Goal: Task Accomplishment & Management: Complete application form

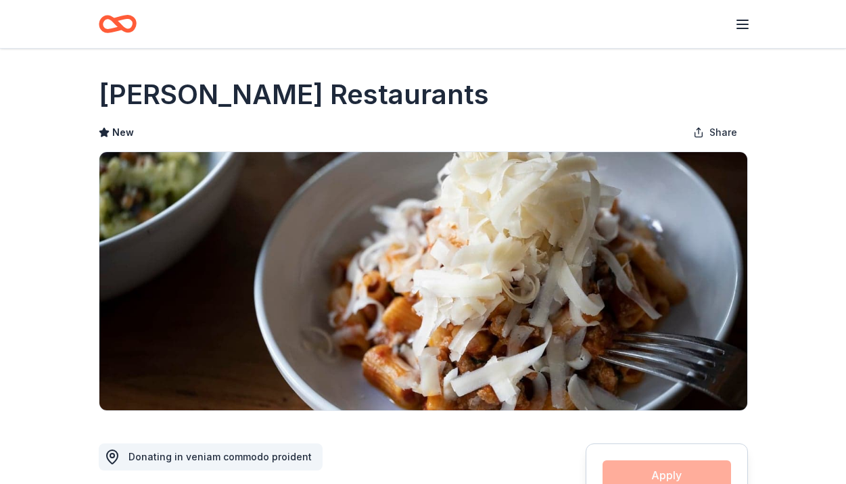
scroll to position [573, 0]
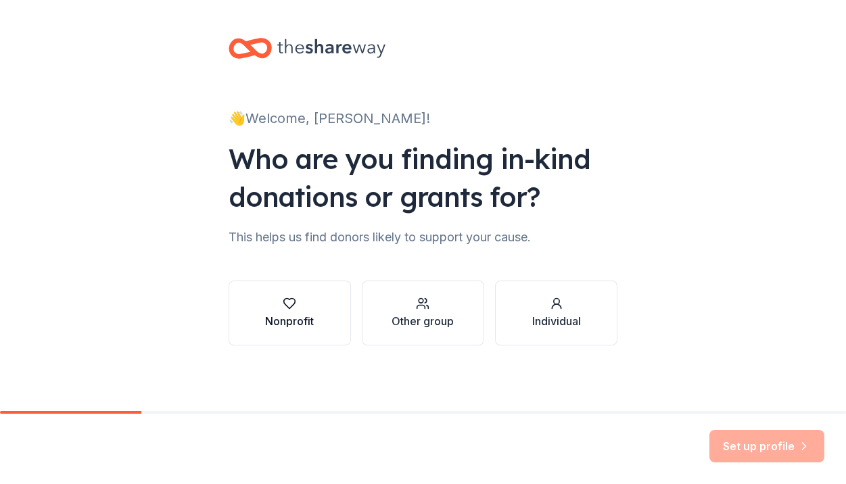
click at [317, 300] on button "Nonprofit" at bounding box center [289, 312] width 122 height 65
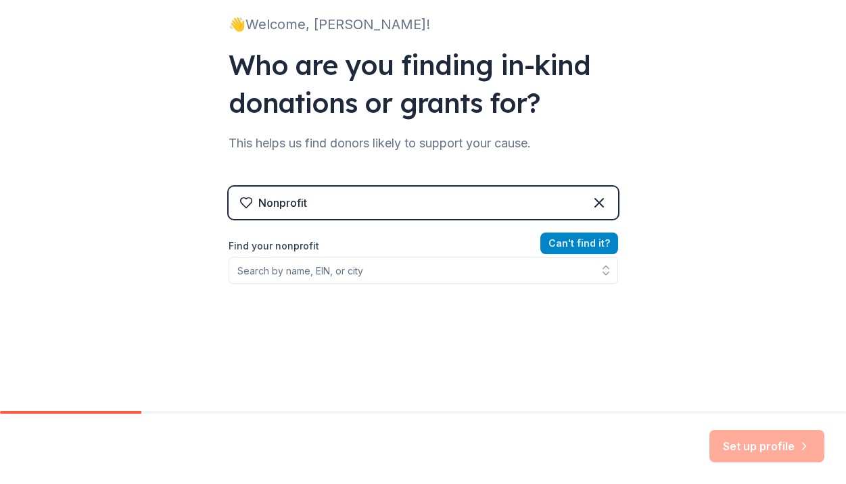
scroll to position [109, 0]
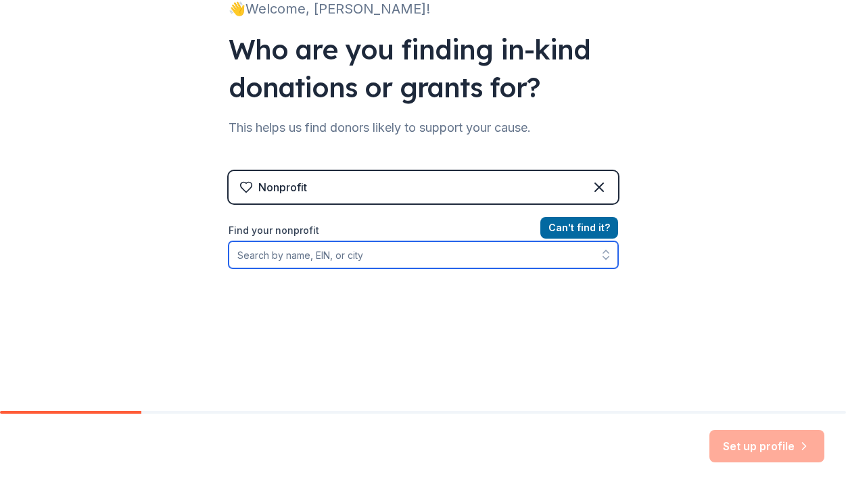
click at [448, 258] on input "Find your nonprofit" at bounding box center [422, 254] width 389 height 27
type input "Restore NYC"
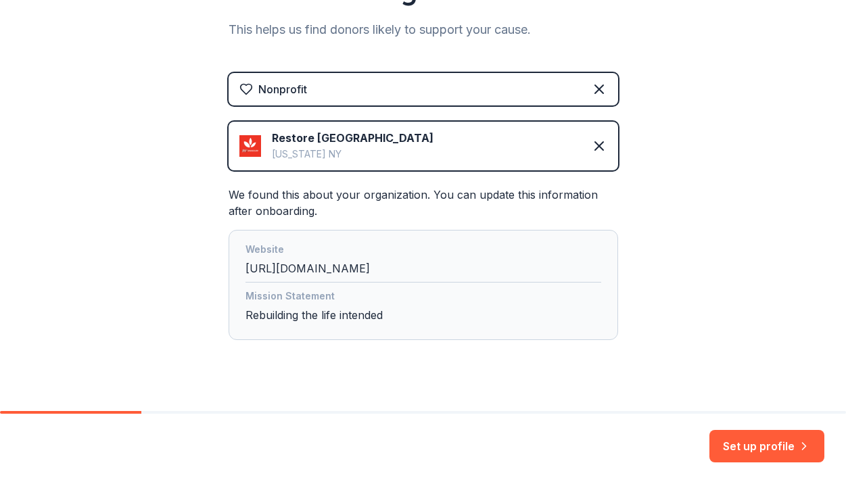
scroll to position [228, 0]
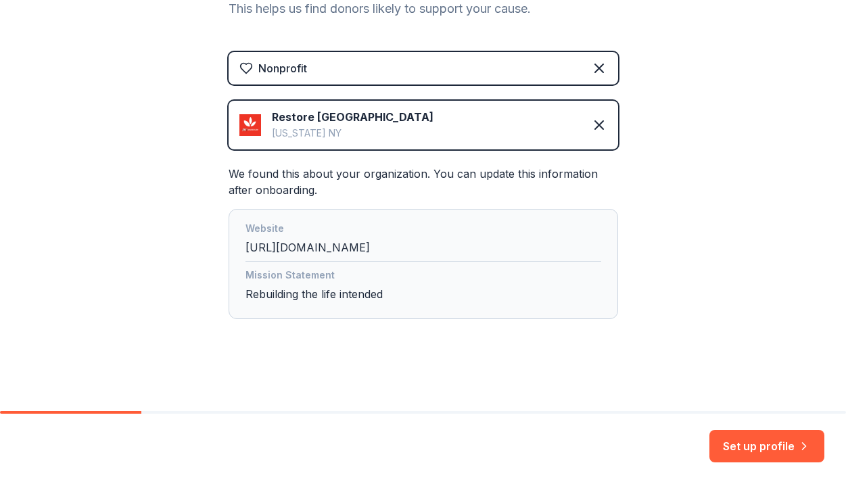
click at [510, 293] on div "Mission Statement Rebuilding the life intended" at bounding box center [423, 287] width 356 height 41
click at [346, 286] on div "Mission Statement Rebuilding the life intended" at bounding box center [423, 287] width 356 height 41
click at [339, 294] on div "Mission Statement Rebuilding the life intended" at bounding box center [423, 287] width 356 height 41
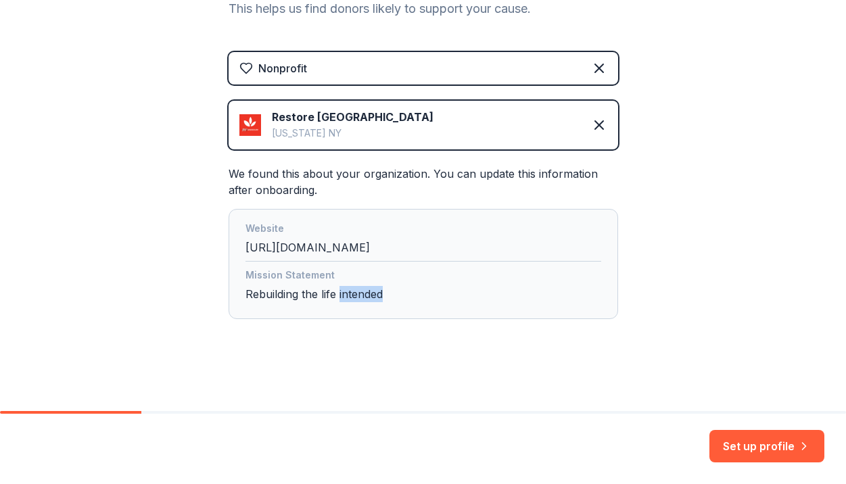
click at [339, 294] on div "Mission Statement Rebuilding the life intended" at bounding box center [423, 287] width 356 height 41
click at [456, 264] on div "Website http://restorenyc.org/ Mission Statement Rebuilding the life intended" at bounding box center [422, 264] width 389 height 110
click at [456, 249] on div "Website http://restorenyc.org/" at bounding box center [423, 240] width 356 height 41
click at [552, 302] on div "Mission Statement Rebuilding the life intended" at bounding box center [423, 287] width 356 height 41
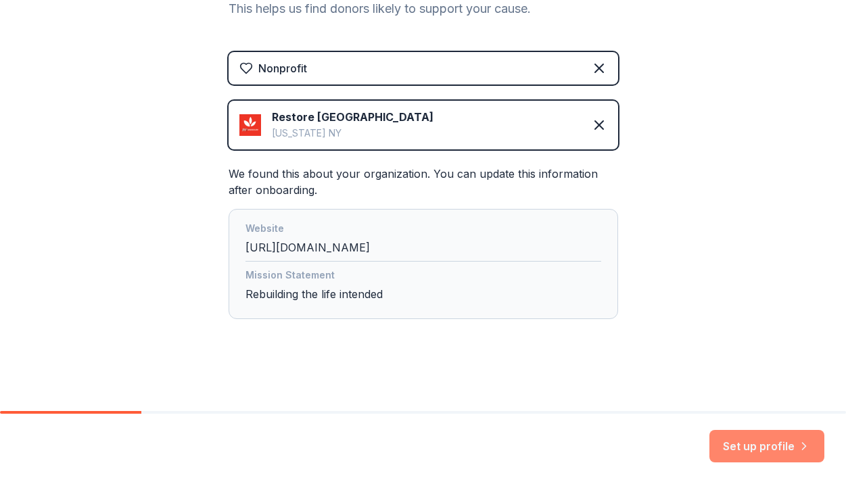
click at [766, 444] on button "Set up profile" at bounding box center [766, 446] width 115 height 32
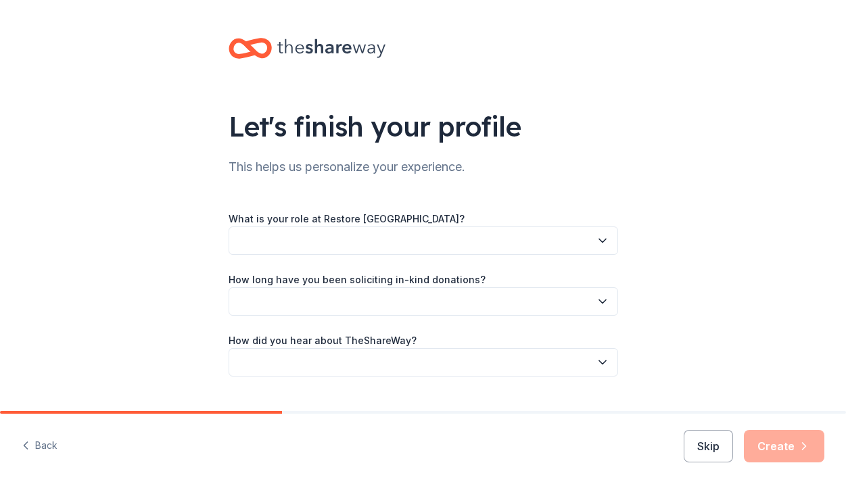
scroll to position [30, 0]
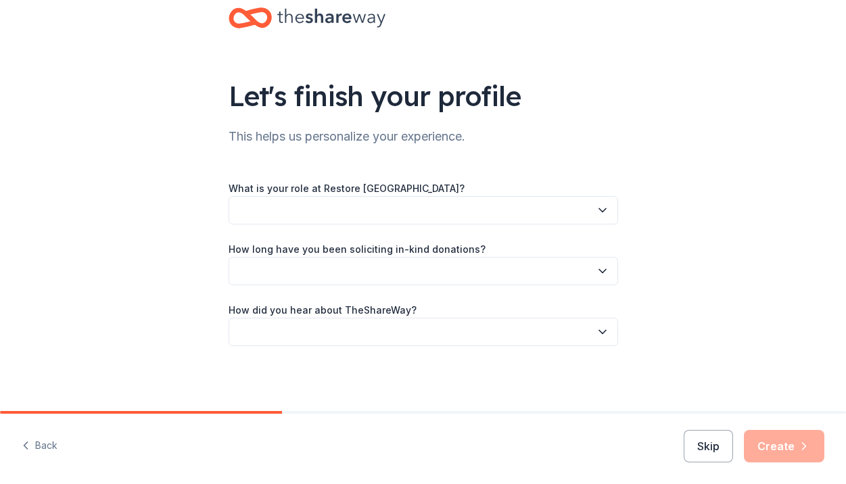
click at [379, 207] on button "button" at bounding box center [422, 210] width 389 height 28
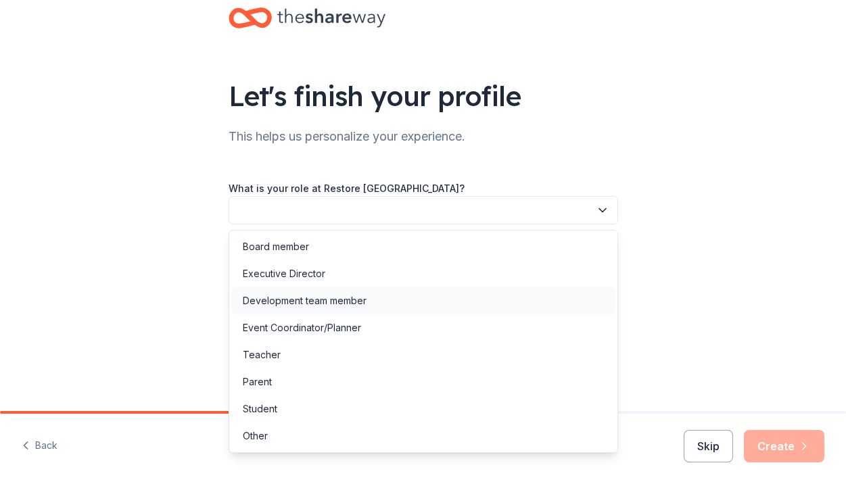
click at [354, 306] on div "Development team member" at bounding box center [305, 301] width 124 height 16
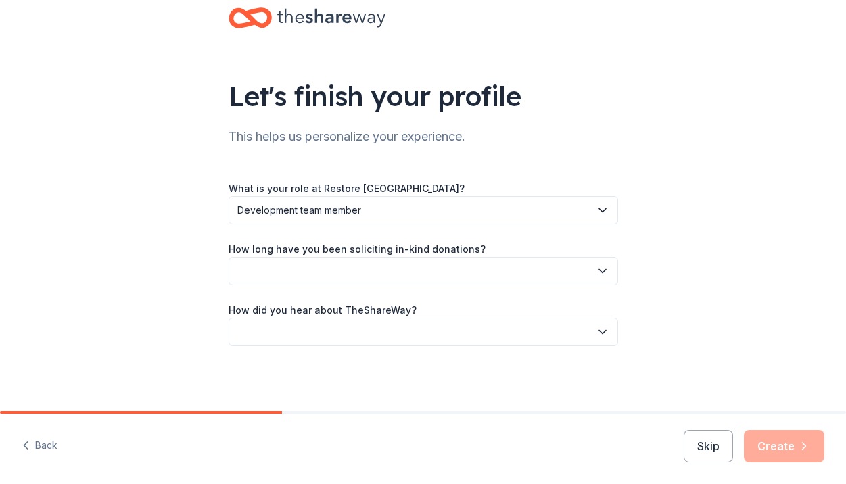
click at [368, 216] on span "Development team member" at bounding box center [413, 210] width 353 height 16
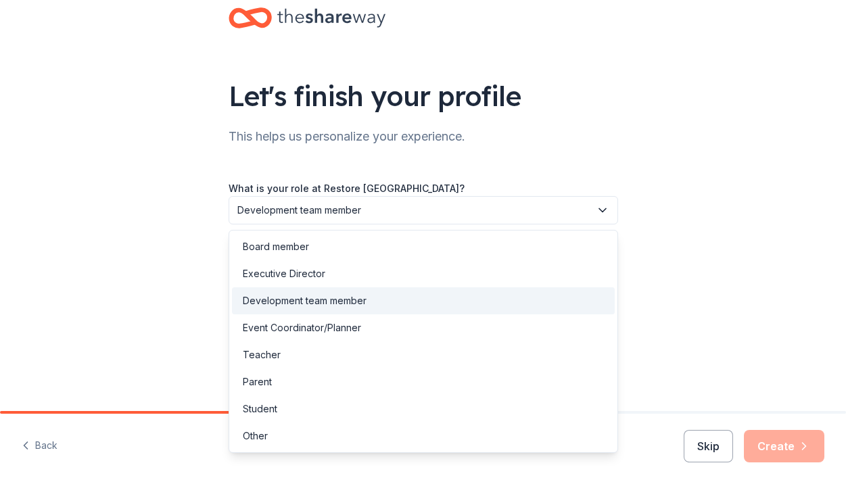
click at [420, 157] on div "Let's finish your profile This helps us personalize your experience. What is yo…" at bounding box center [423, 190] width 433 height 441
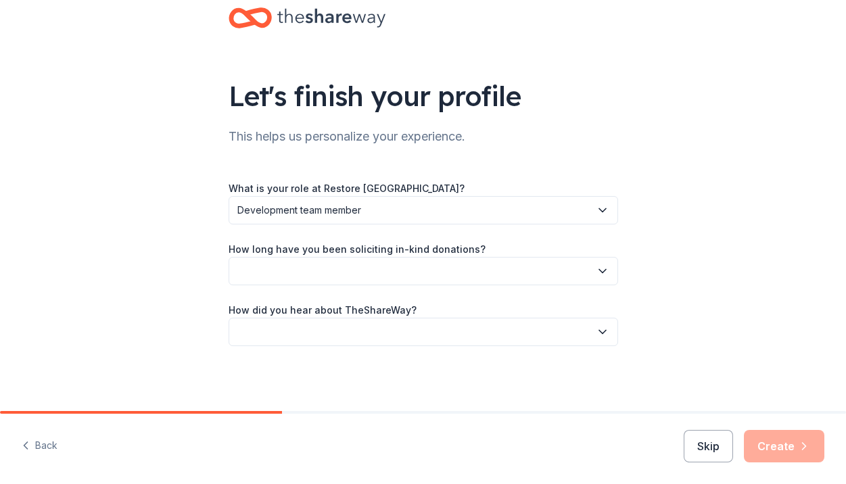
click at [385, 268] on button "button" at bounding box center [422, 271] width 389 height 28
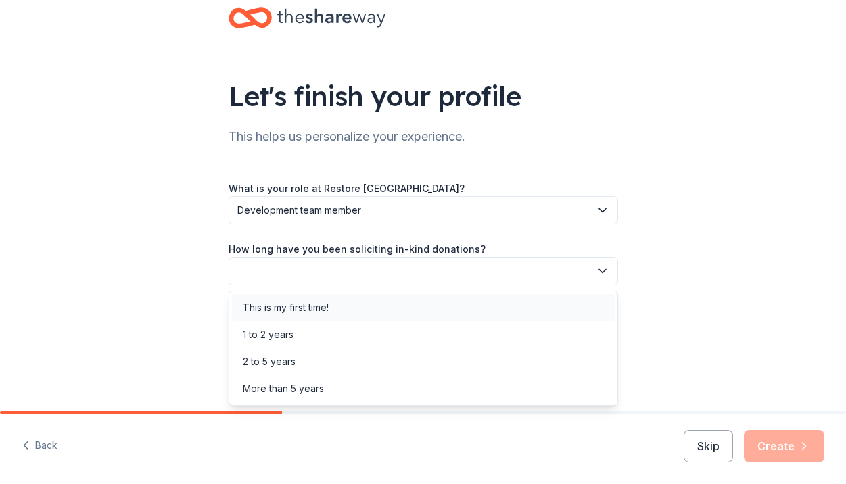
click at [370, 308] on div "This is my first time!" at bounding box center [423, 307] width 383 height 27
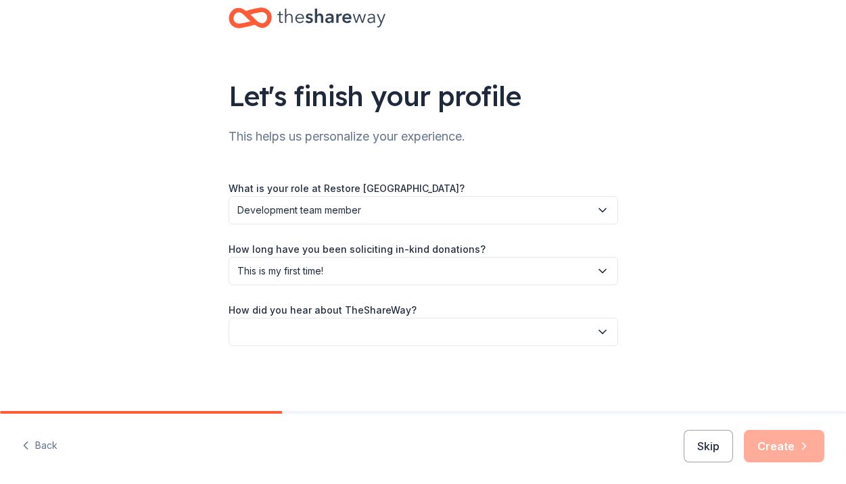
click at [368, 329] on button "button" at bounding box center [422, 332] width 389 height 28
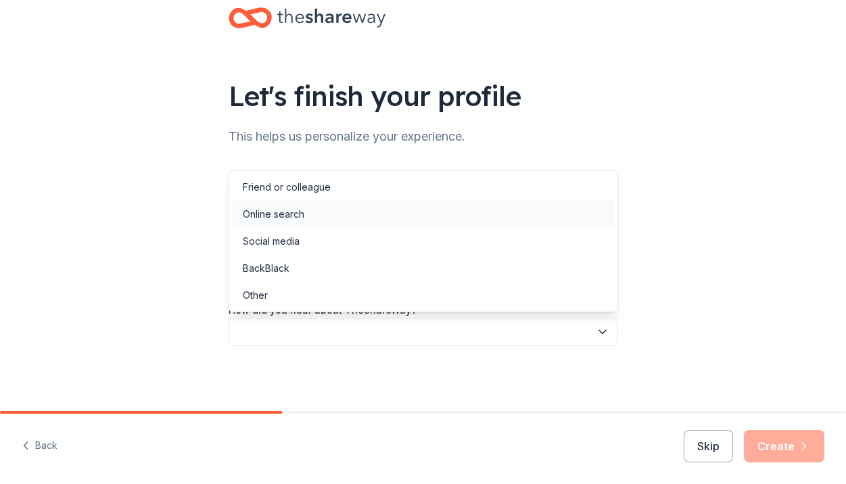
click at [362, 201] on div "Online search" at bounding box center [423, 214] width 383 height 27
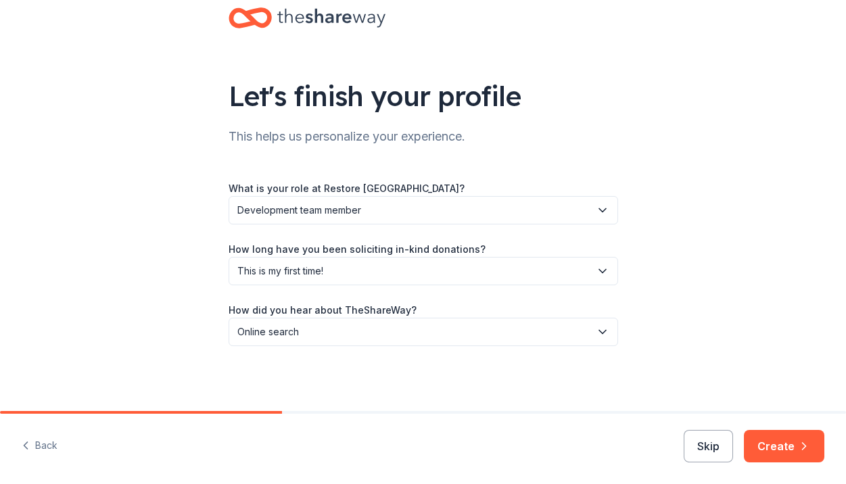
click at [359, 343] on button "Online search" at bounding box center [422, 332] width 389 height 28
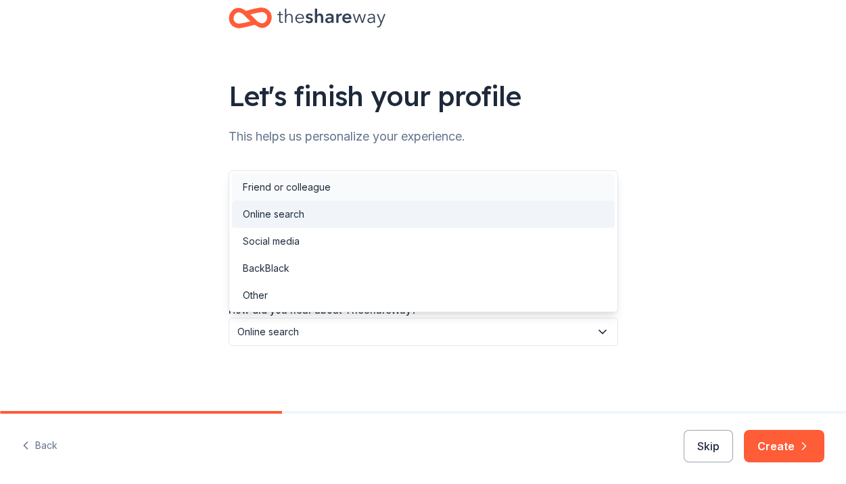
click at [362, 193] on div "Friend or colleague" at bounding box center [423, 187] width 383 height 27
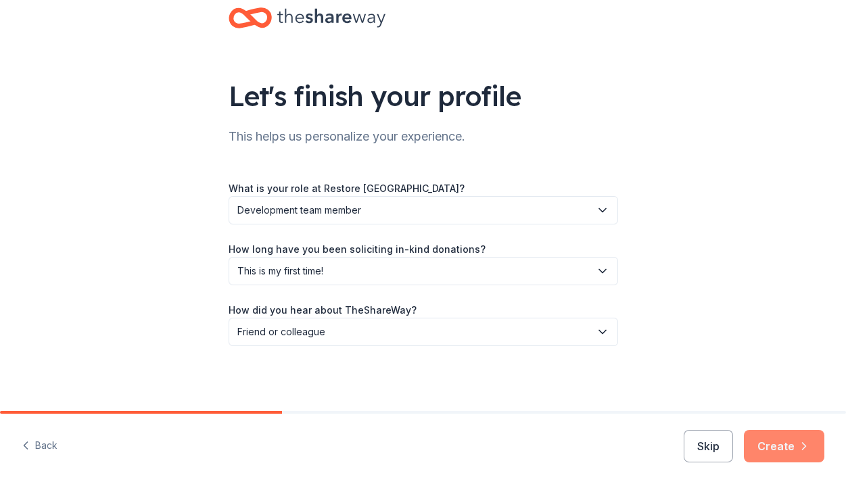
click at [785, 447] on button "Create" at bounding box center [783, 446] width 80 height 32
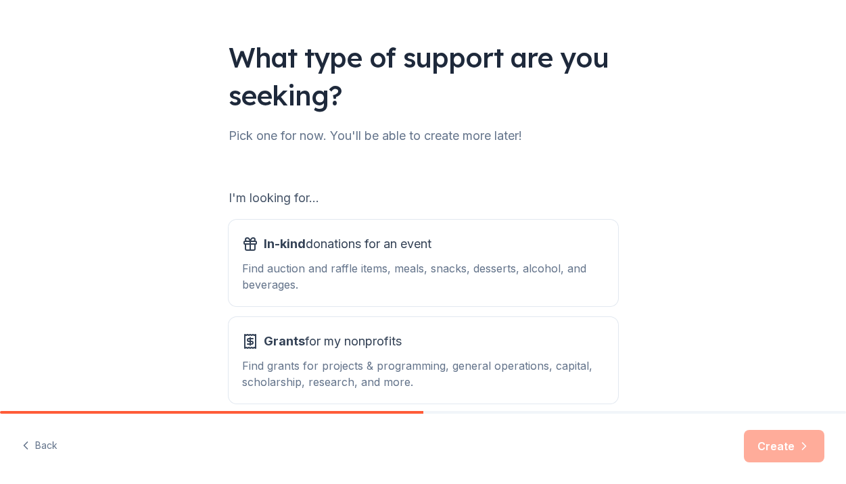
scroll to position [134, 0]
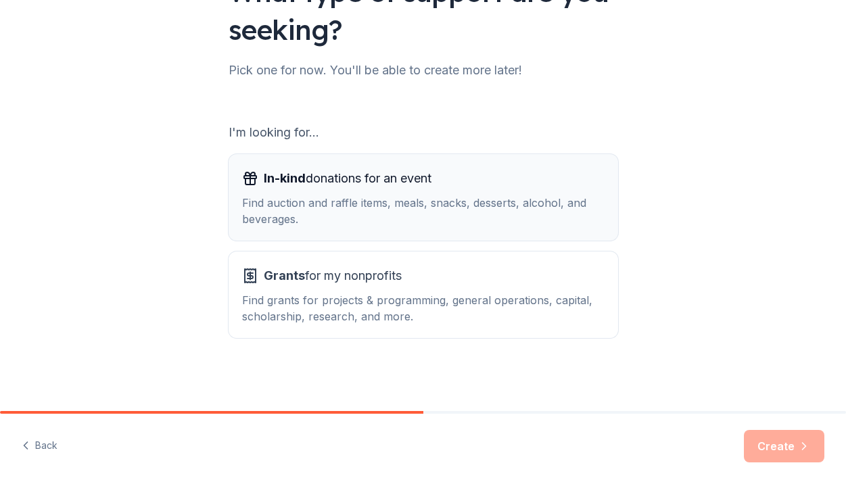
click at [512, 194] on div "In-kind donations for an event Find auction and raffle items, meals, snacks, de…" at bounding box center [423, 197] width 362 height 59
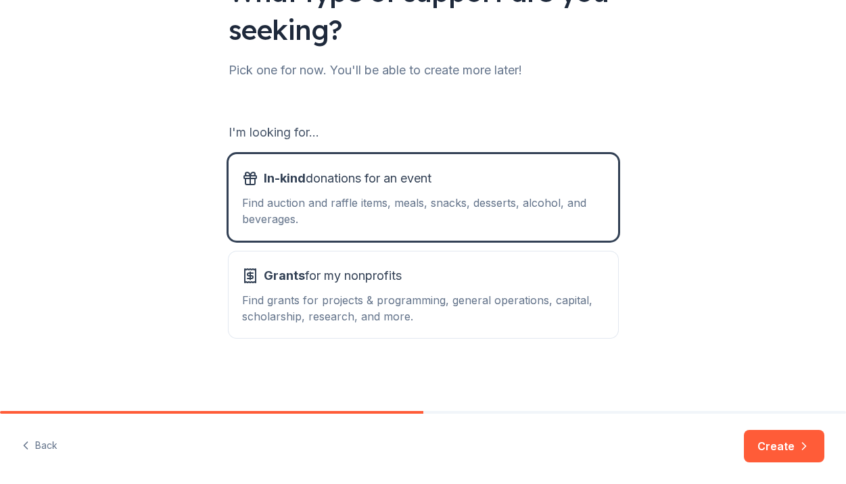
click at [507, 341] on div "What type of support are you seeking? Pick one for now. You'll be able to creat…" at bounding box center [423, 138] width 433 height 545
click at [502, 320] on div "Find grants for projects & programming, general operations, capital, scholarshi…" at bounding box center [423, 308] width 362 height 32
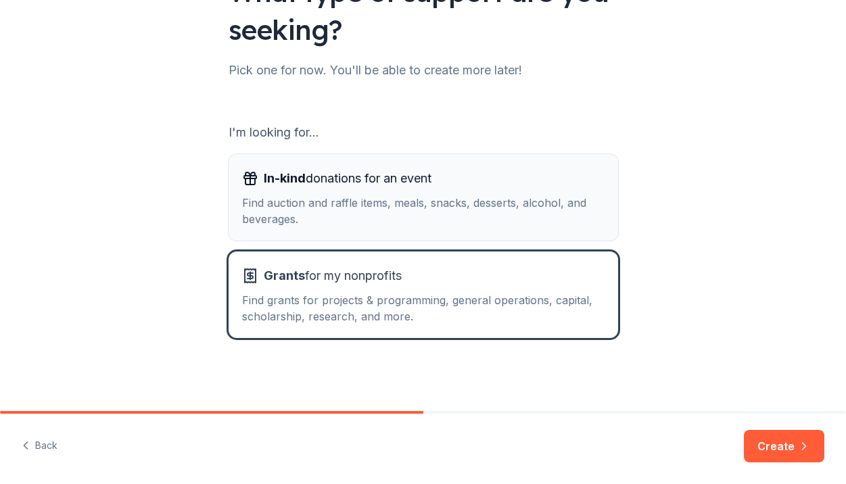
click at [505, 203] on div "Find auction and raffle items, meals, snacks, desserts, alcohol, and beverages." at bounding box center [423, 211] width 362 height 32
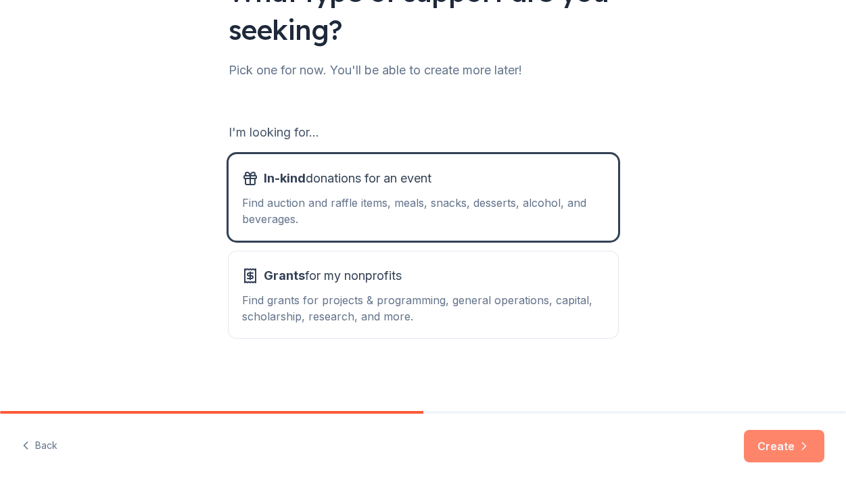
click at [777, 443] on button "Create" at bounding box center [783, 446] width 80 height 32
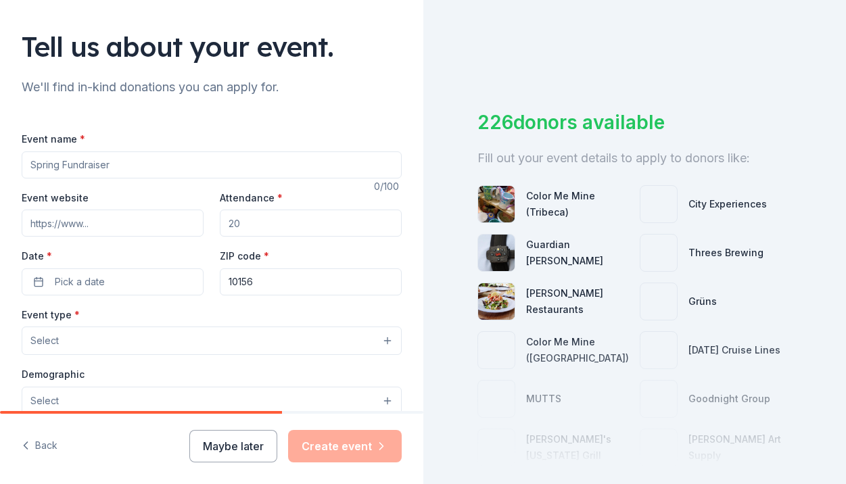
scroll to position [80, 0]
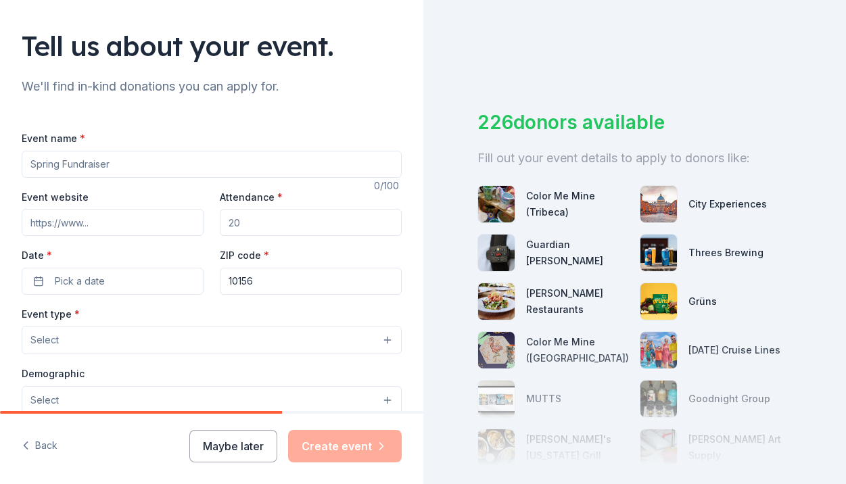
click at [227, 161] on input "Event name *" at bounding box center [212, 164] width 380 height 27
type input "Marathon Pasta Dinner"
click at [245, 219] on input "Attendance *" at bounding box center [311, 222] width 182 height 27
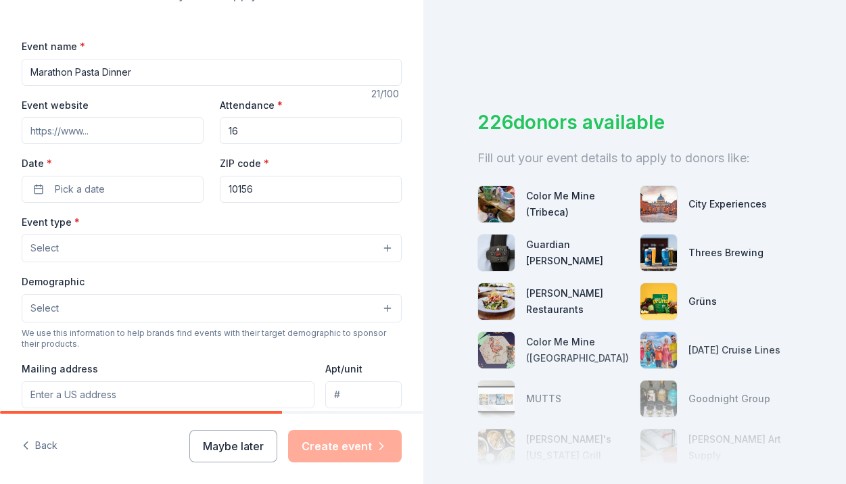
scroll to position [177, 0]
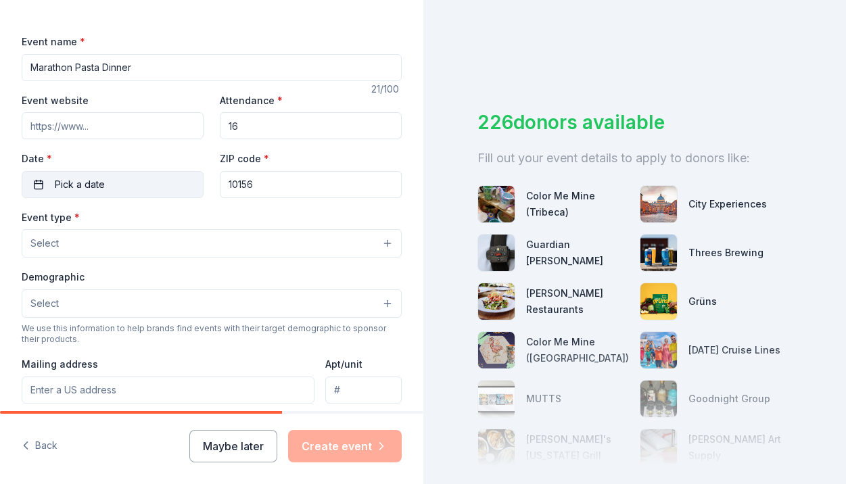
type input "16"
click at [147, 197] on button "Pick a date" at bounding box center [113, 184] width 182 height 27
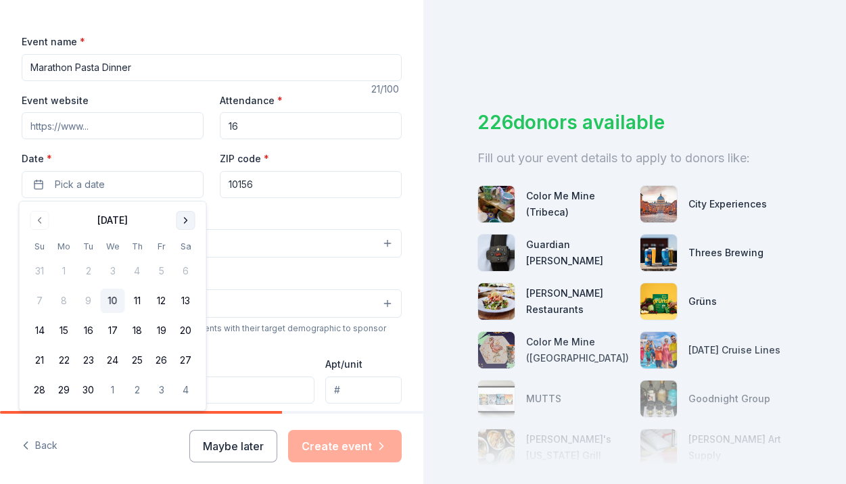
click at [184, 218] on button "Go to next month" at bounding box center [185, 220] width 19 height 19
click at [183, 219] on button "Go to next month" at bounding box center [185, 220] width 19 height 19
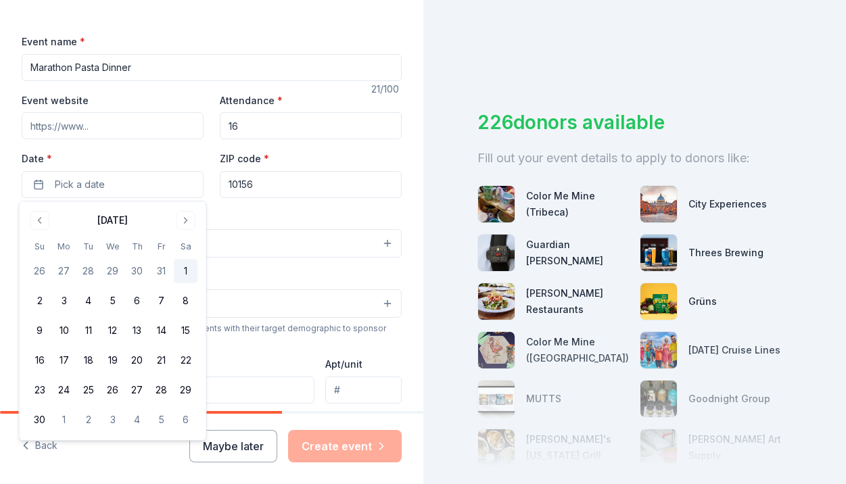
click at [183, 274] on button "1" at bounding box center [186, 271] width 24 height 24
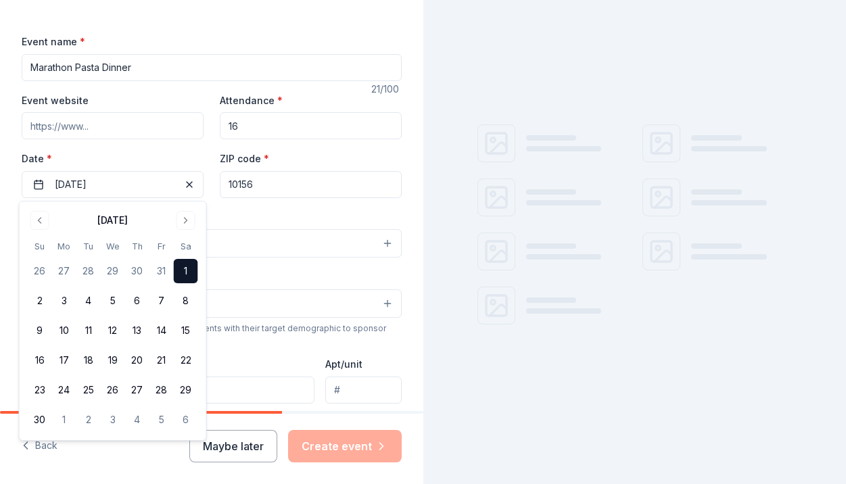
click at [305, 230] on button "Select" at bounding box center [212, 243] width 380 height 28
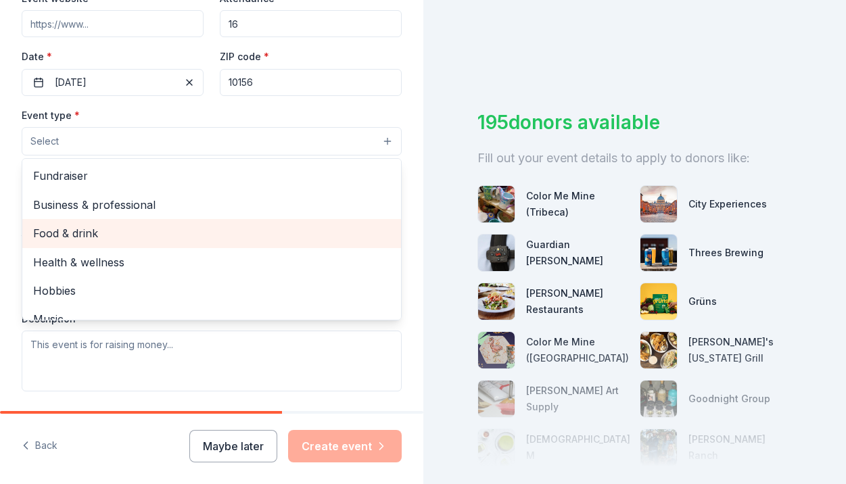
scroll to position [283, 0]
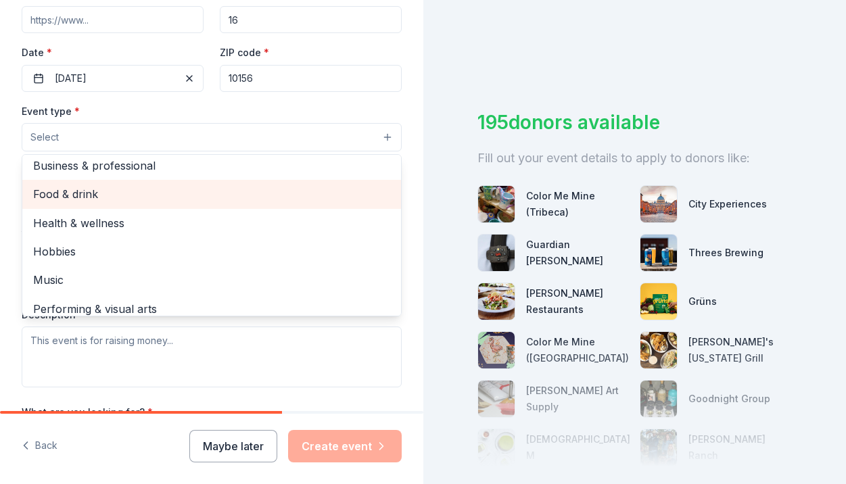
click at [303, 192] on span "Food & drink" at bounding box center [211, 194] width 357 height 18
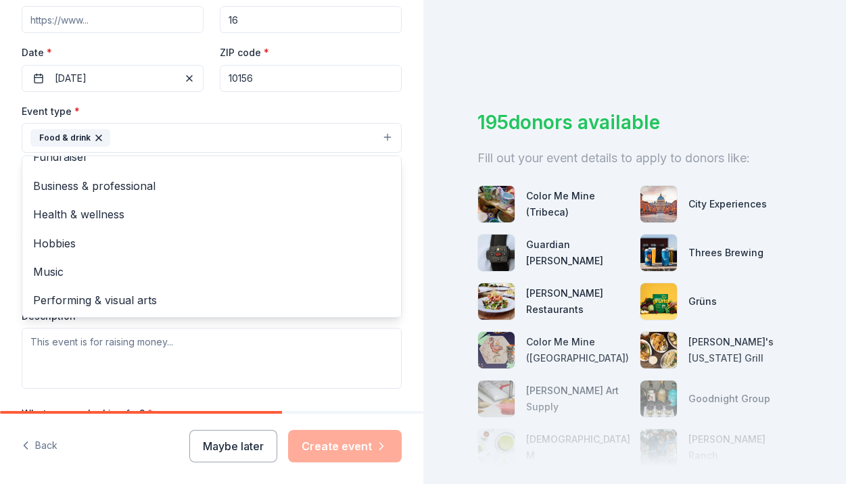
click at [294, 399] on div "Event name * Marathon Pasta Dinner 21 /100 Event website Attendance * 16 Date *…" at bounding box center [212, 240] width 380 height 626
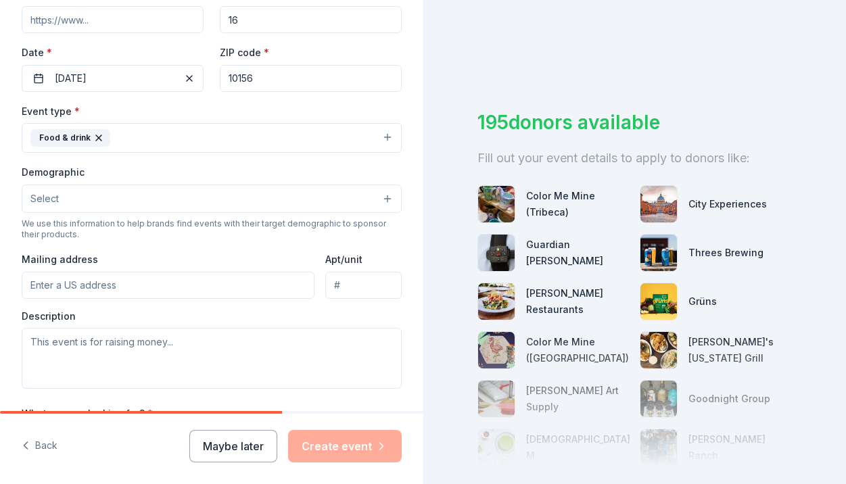
click at [303, 140] on button "Food & drink" at bounding box center [212, 138] width 380 height 30
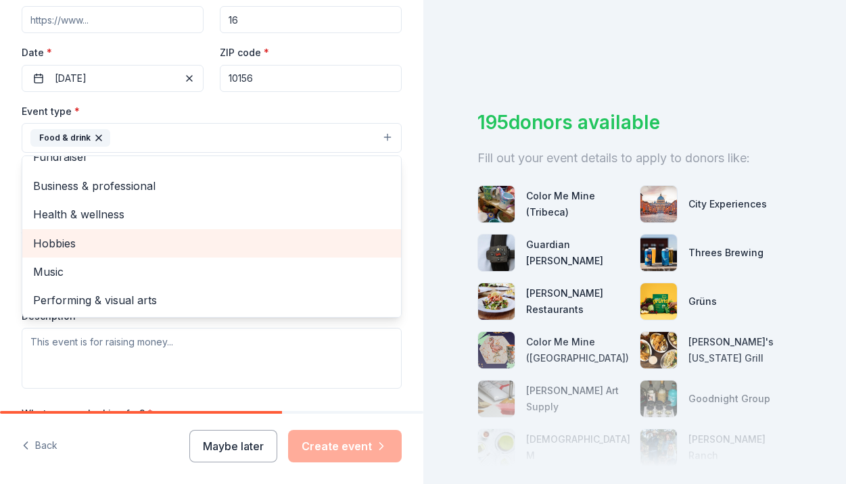
scroll to position [0, 0]
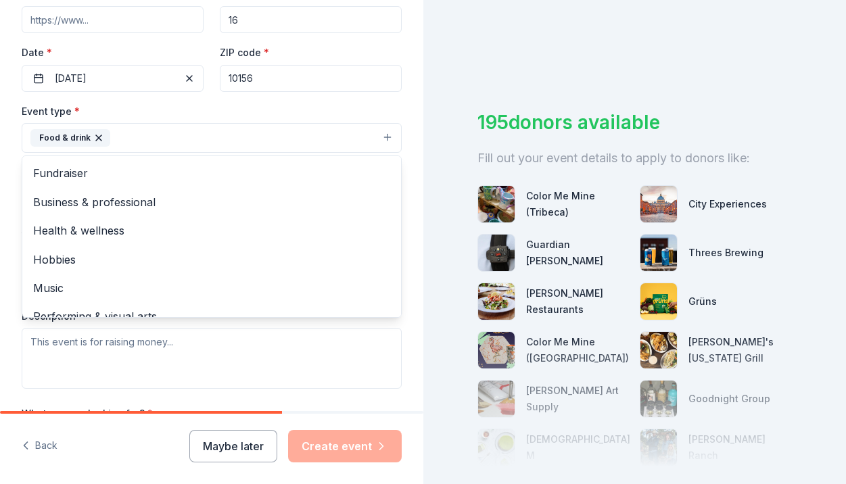
click at [218, 383] on div "Event type * Food & drink Fundraiser Business & professional Health & wellness …" at bounding box center [212, 246] width 380 height 286
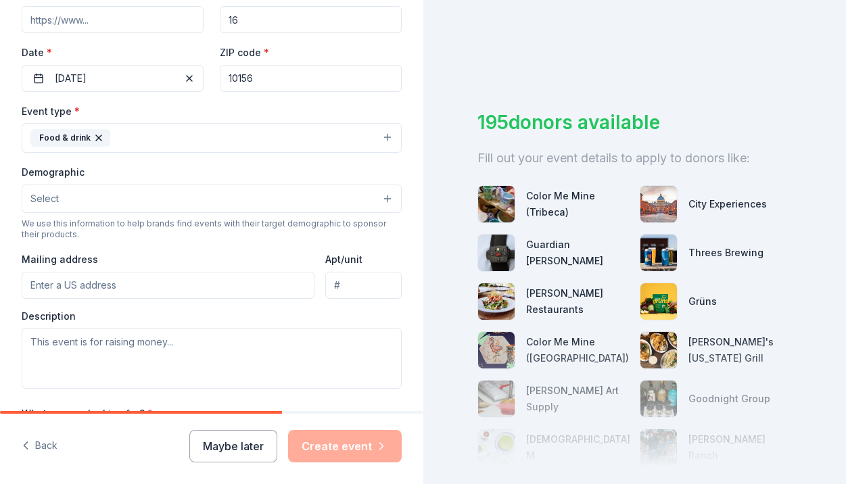
click at [240, 177] on div "Demographic Select" at bounding box center [212, 188] width 380 height 49
click at [240, 214] on div "Demographic Select We use this information to help brands find events with thei…" at bounding box center [212, 202] width 380 height 76
click at [237, 197] on button "Select" at bounding box center [212, 199] width 380 height 28
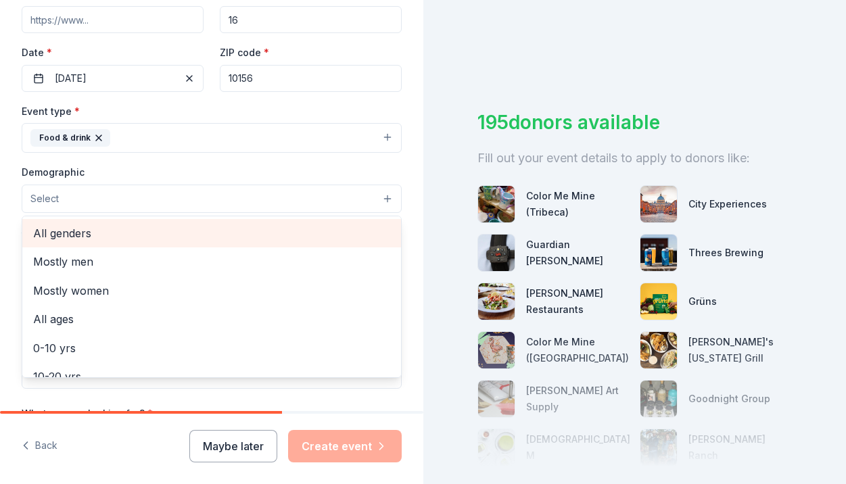
click at [221, 224] on span "All genders" at bounding box center [211, 233] width 357 height 18
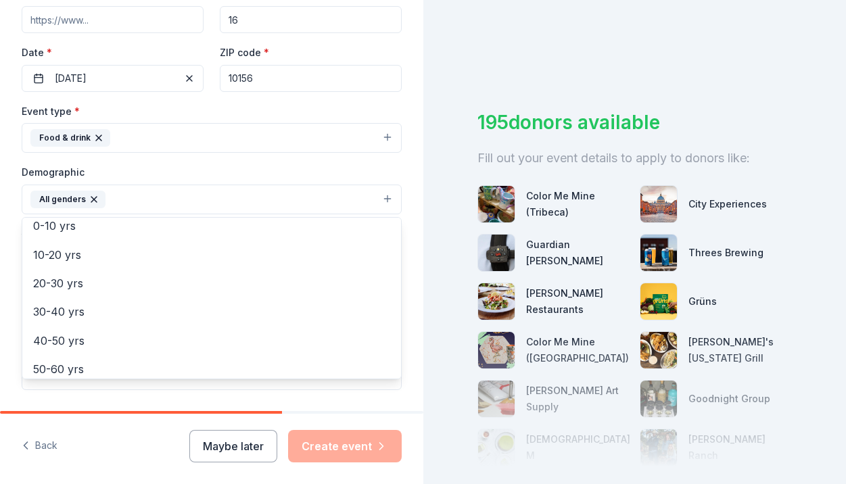
scroll to position [97, 0]
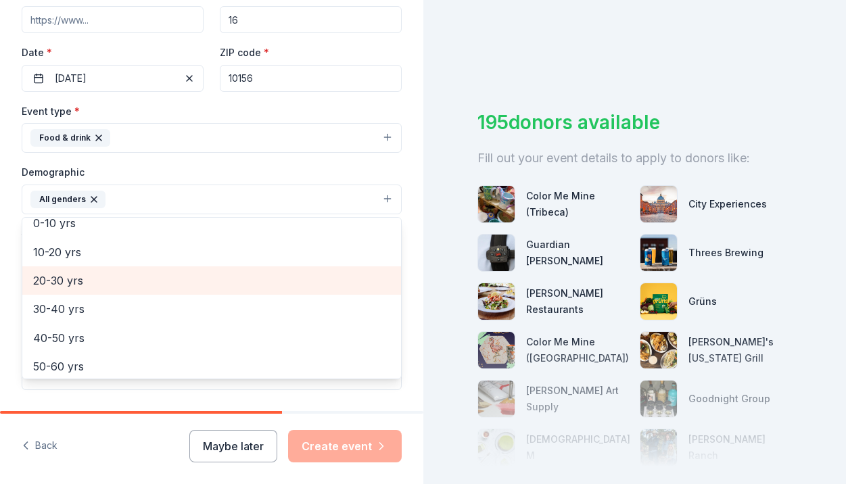
click at [211, 285] on span "20-30 yrs" at bounding box center [211, 281] width 357 height 18
click at [210, 274] on span "30-40 yrs" at bounding box center [211, 281] width 357 height 18
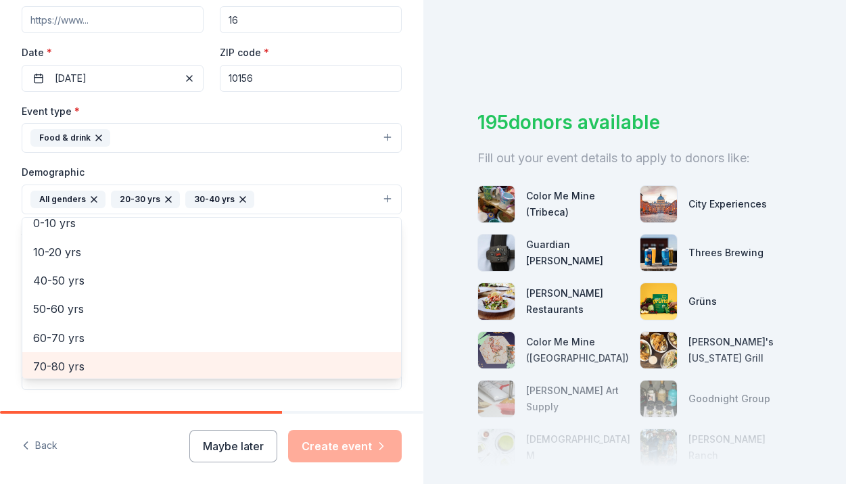
scroll to position [99, 0]
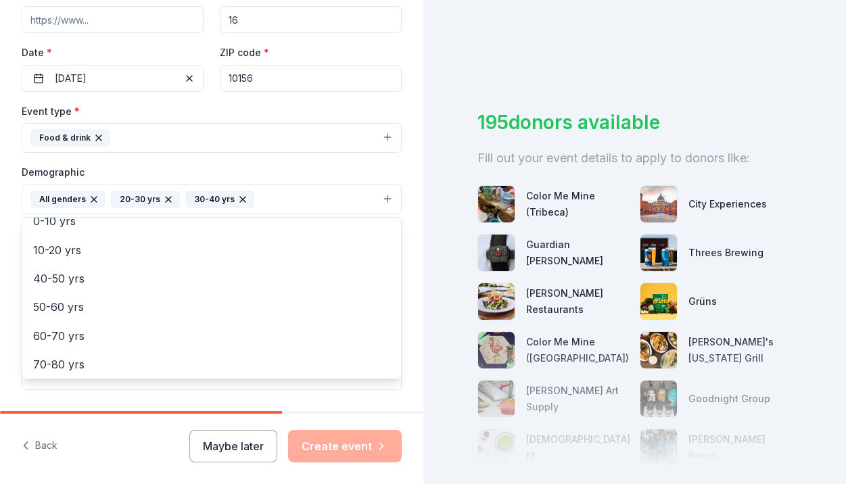
drag, startPoint x: 145, startPoint y: 370, endPoint x: 125, endPoint y: 419, distance: 52.7
click at [125, 419] on div "Tell us about your event. We'll find in-kind donations you can apply for. Event…" at bounding box center [211, 242] width 423 height 484
click at [122, 391] on div "Event name * Marathon Pasta Dinner 21 /100 Event website Attendance * 16 Date *…" at bounding box center [212, 240] width 380 height 627
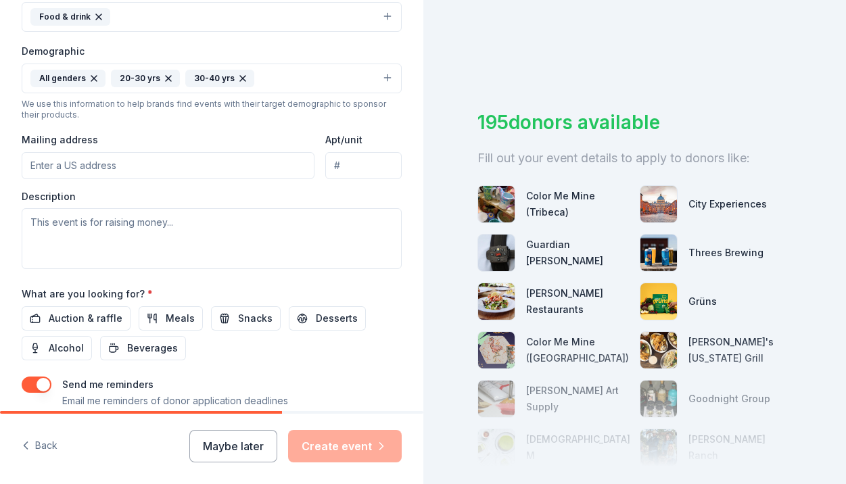
scroll to position [407, 0]
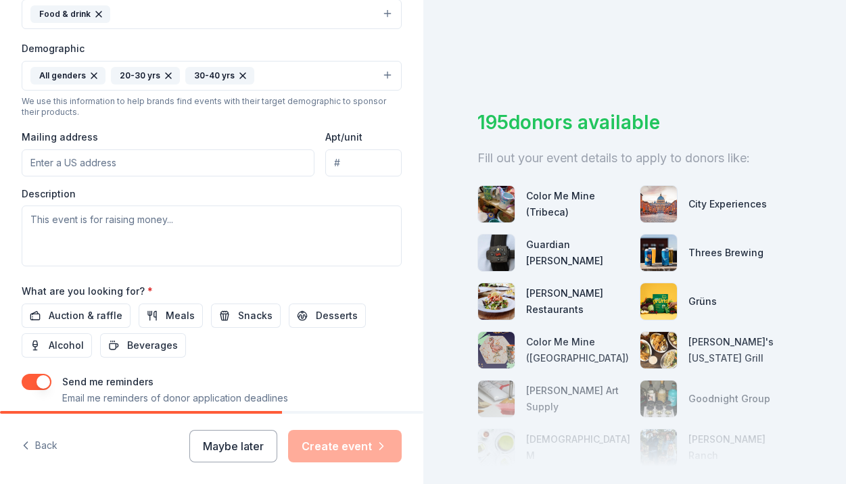
click at [174, 169] on input "Mailing address" at bounding box center [168, 162] width 293 height 27
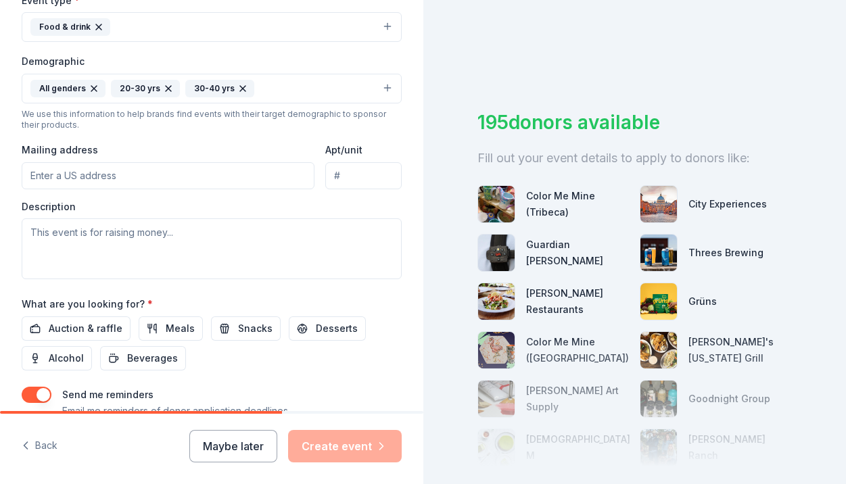
scroll to position [395, 0]
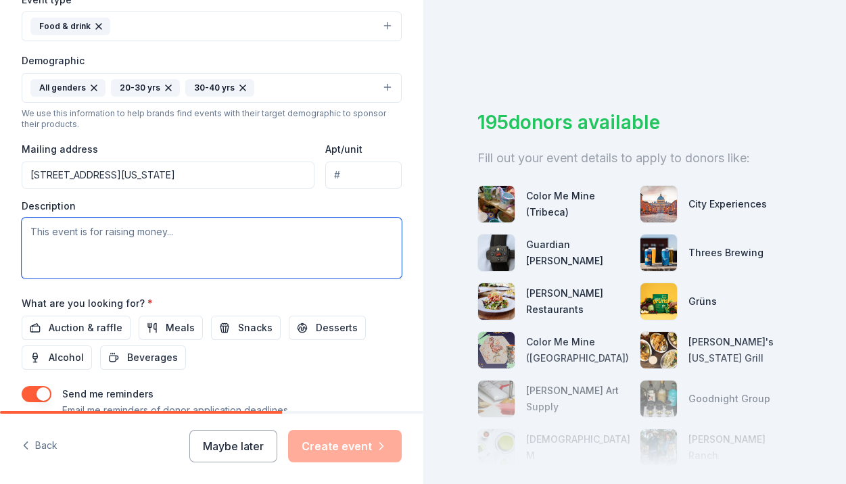
type input "16 West 36th Street, New York, NY, 10018"
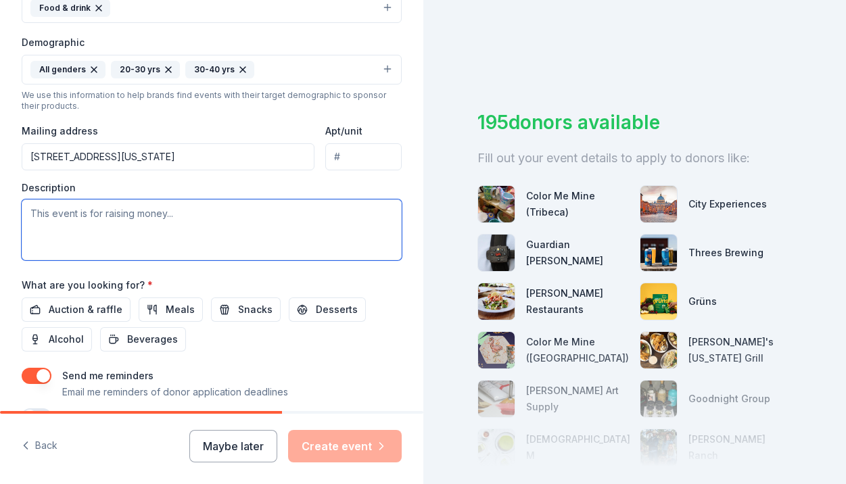
scroll to position [422, 0]
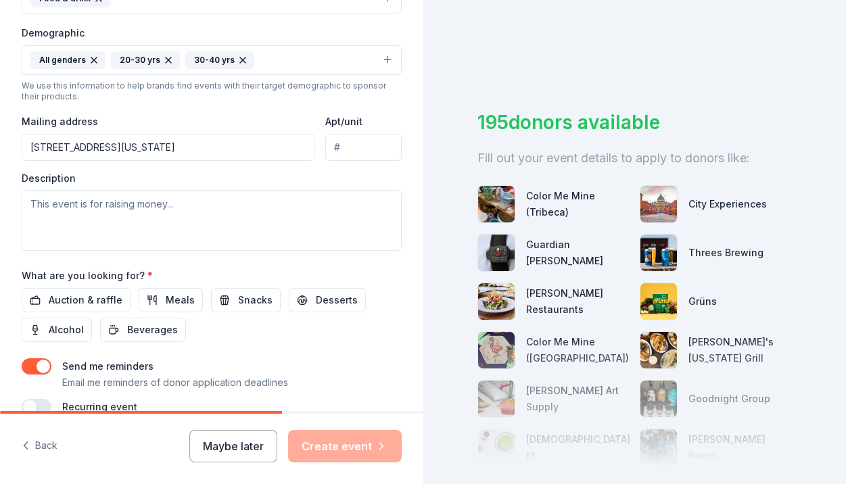
click at [371, 157] on input "Apt/unit" at bounding box center [363, 147] width 76 height 27
type input "6"
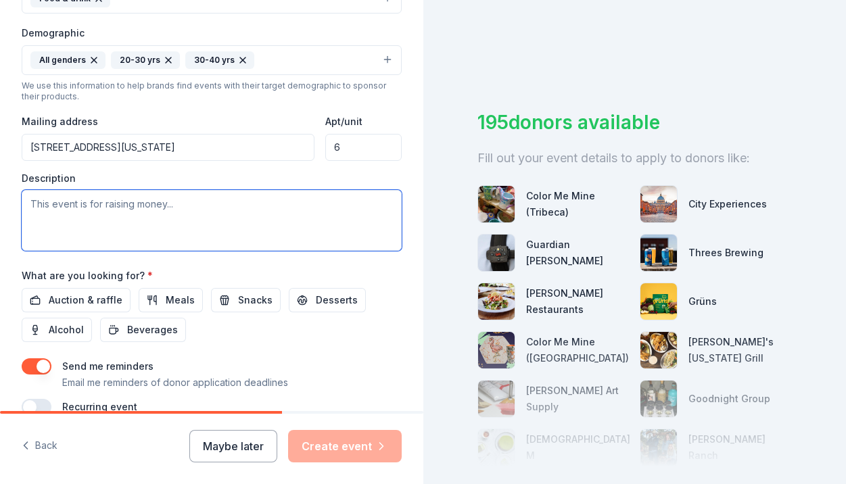
click at [322, 209] on textarea at bounding box center [212, 220] width 380 height 61
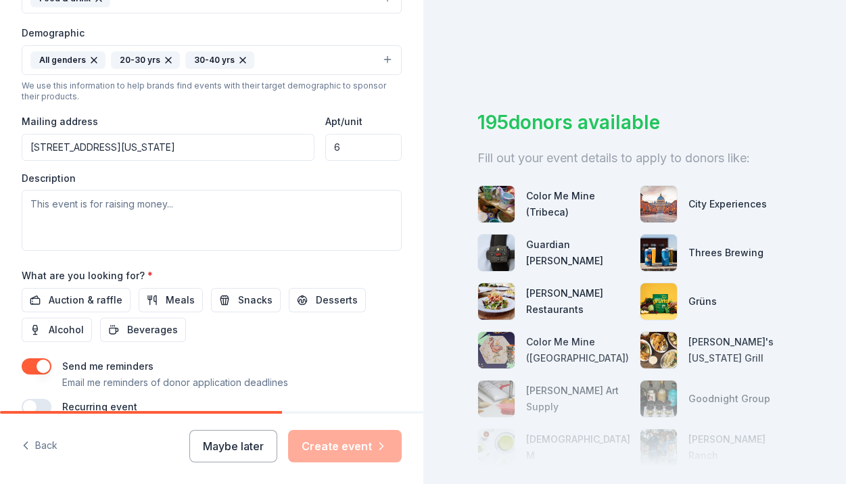
click at [400, 353] on div "Event name * Marathon Pasta Dinner 21 /100 Event website Attendance * 16 Date *…" at bounding box center [212, 101] width 380 height 627
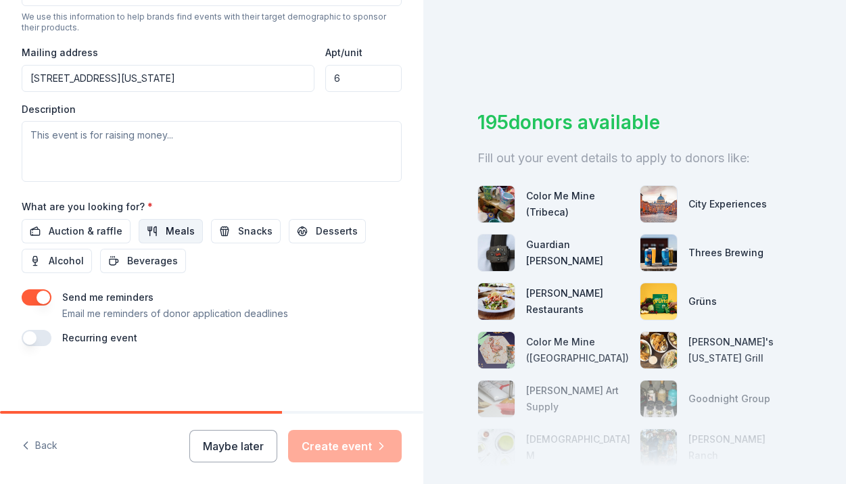
click at [187, 223] on span "Meals" at bounding box center [180, 231] width 29 height 16
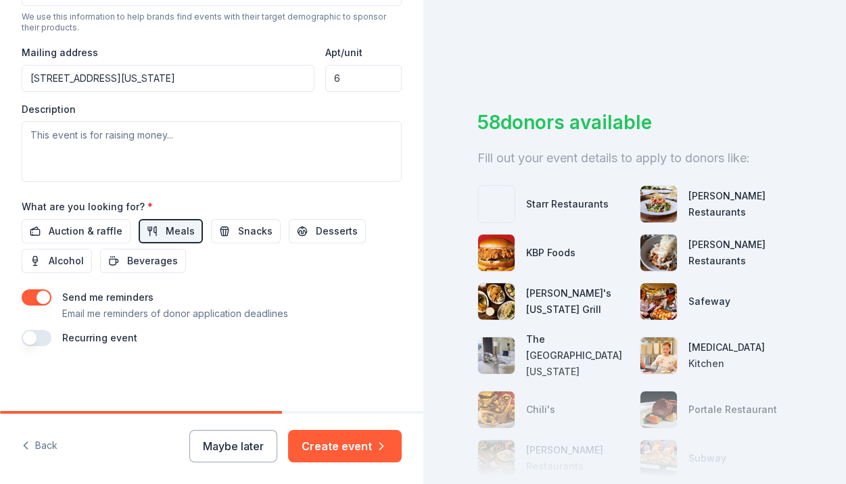
click at [276, 70] on input "16 West 36th Street, New York, NY, 10018" at bounding box center [168, 78] width 293 height 27
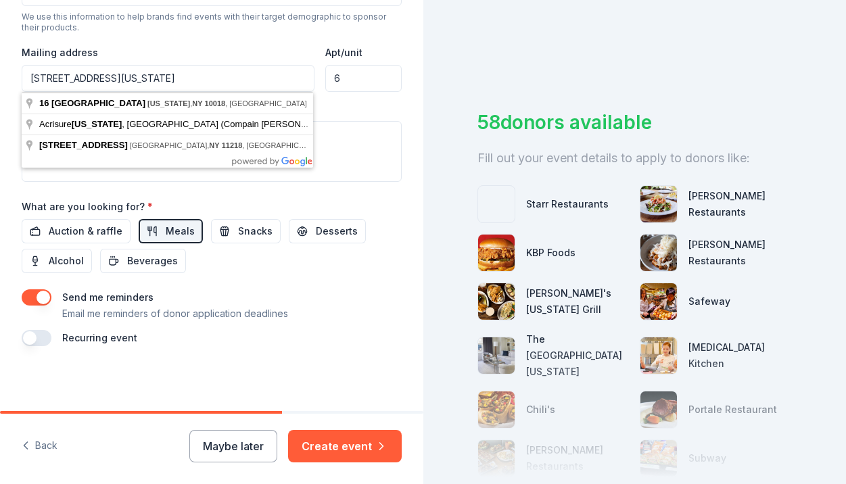
click at [276, 70] on input "16 West 36th Street, New York, NY, 10018" at bounding box center [168, 78] width 293 height 27
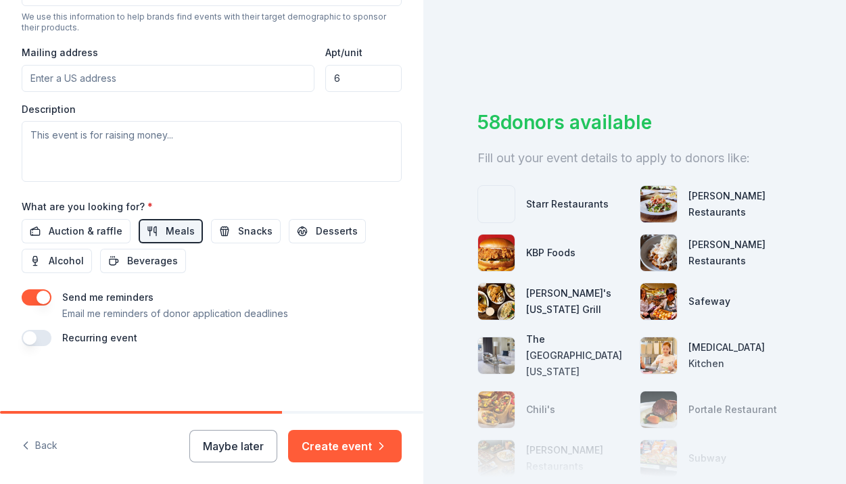
type input ", , ,"
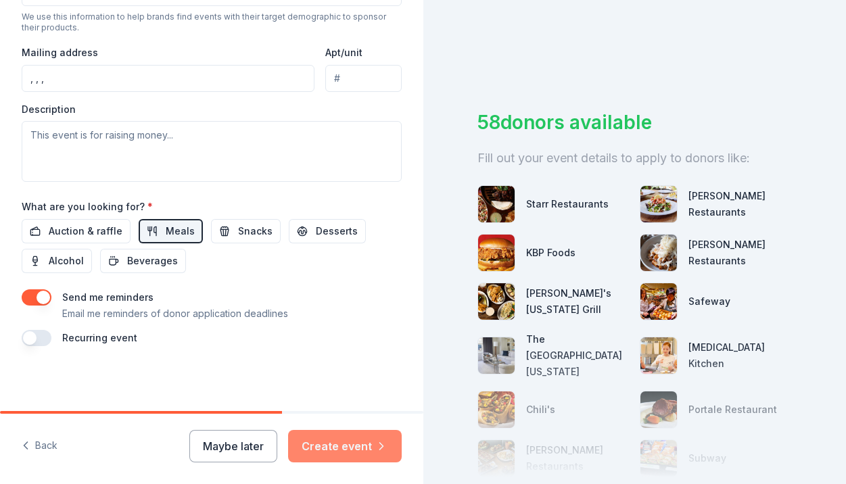
click at [331, 443] on button "Create event" at bounding box center [345, 446] width 114 height 32
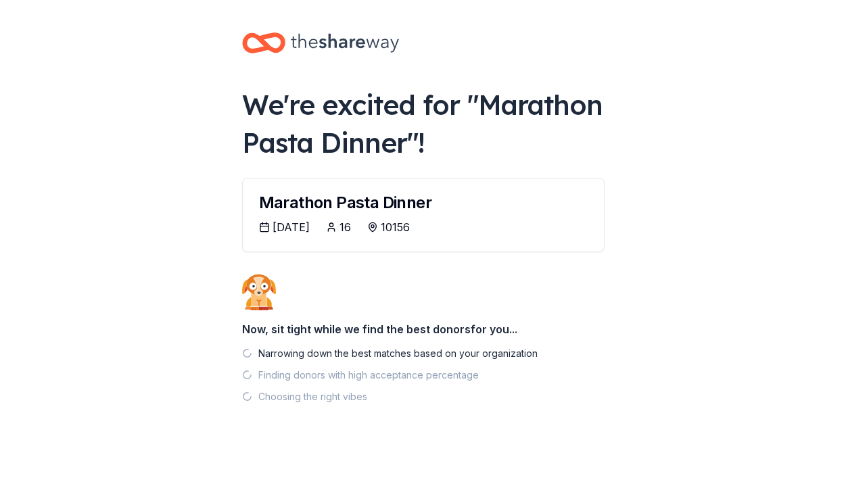
scroll to position [10, 0]
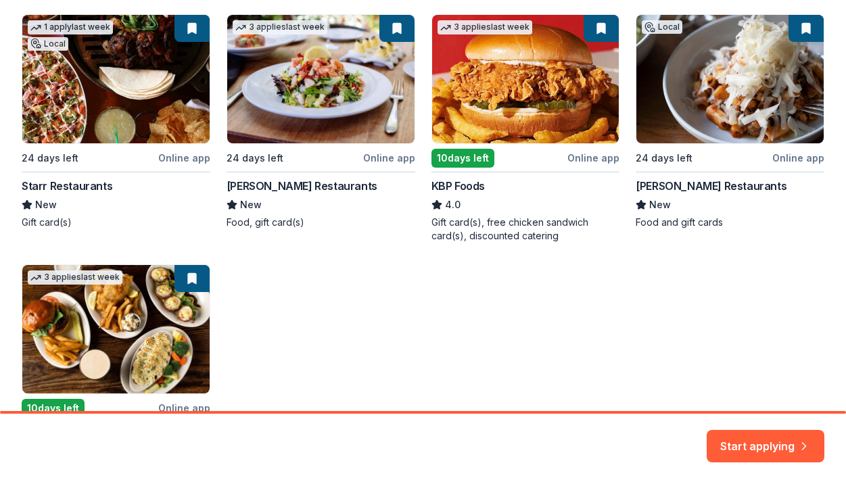
scroll to position [252, 0]
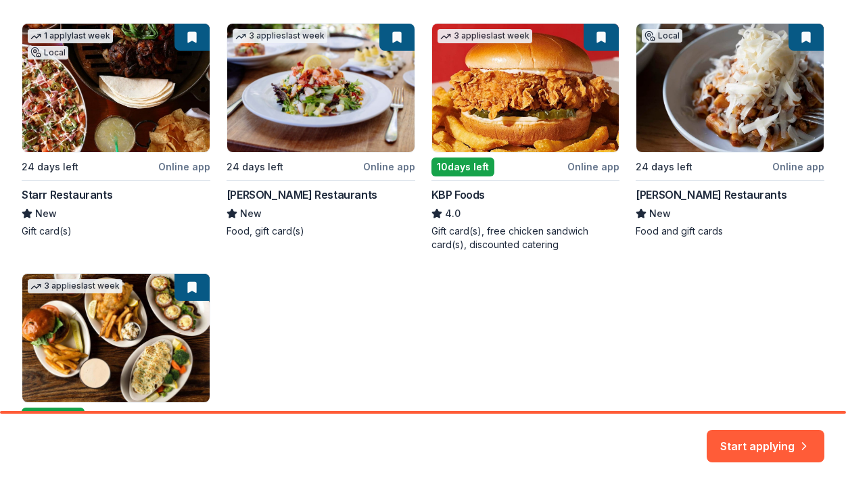
click at [663, 90] on div "1 apply last week Local 24 days left Online app Starr Restaurants New Gift card…" at bounding box center [423, 255] width 802 height 465
click at [781, 56] on div "1 apply last week Local 24 days left Online app Starr Restaurants New Gift card…" at bounding box center [423, 255] width 802 height 465
click at [683, 201] on div "1 apply last week Local 24 days left Online app Starr Restaurants New Gift card…" at bounding box center [423, 255] width 802 height 465
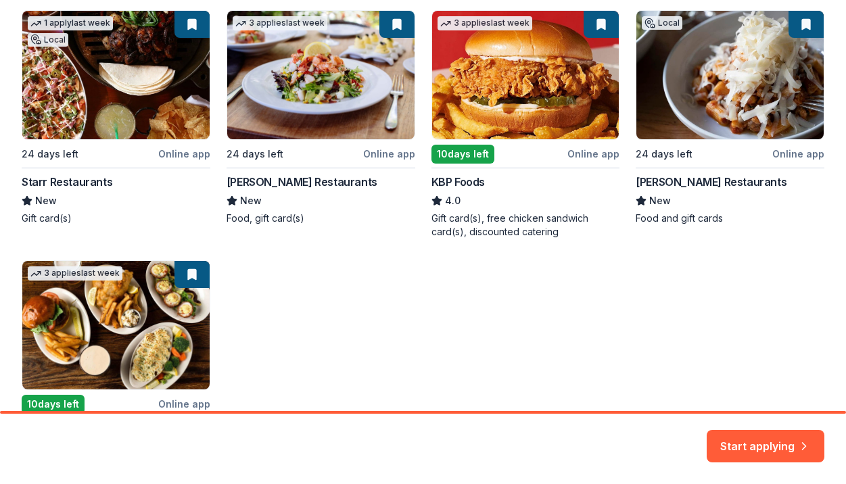
scroll to position [261, 0]
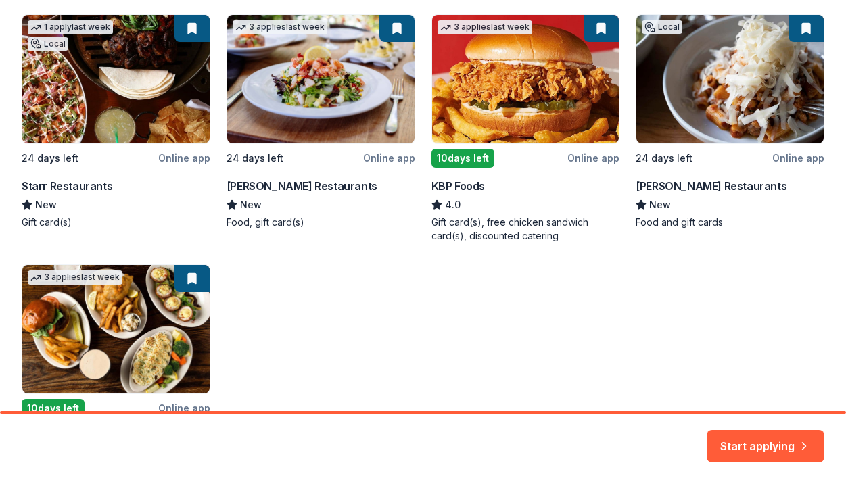
click at [82, 131] on div "1 apply last week Local 24 days left Online app Starr Restaurants New Gift card…" at bounding box center [423, 246] width 802 height 465
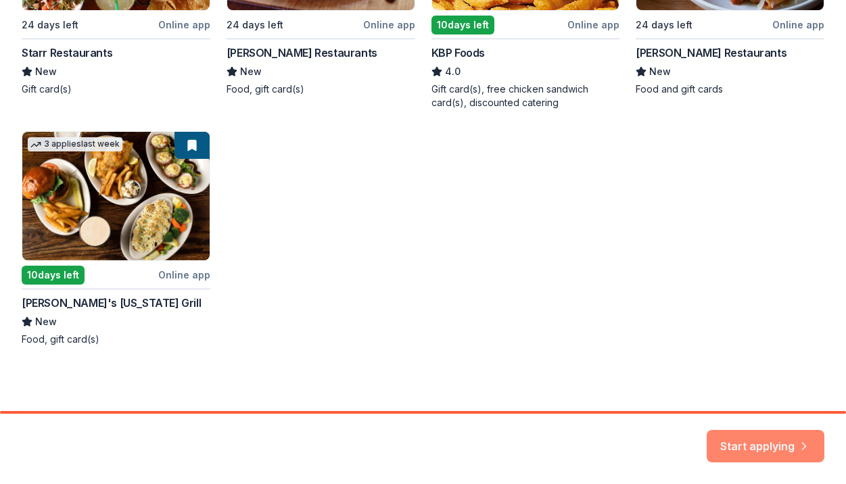
click at [799, 441] on icon "button" at bounding box center [804, 438] width 14 height 14
click at [796, 437] on div "Start applying" at bounding box center [765, 446] width 118 height 32
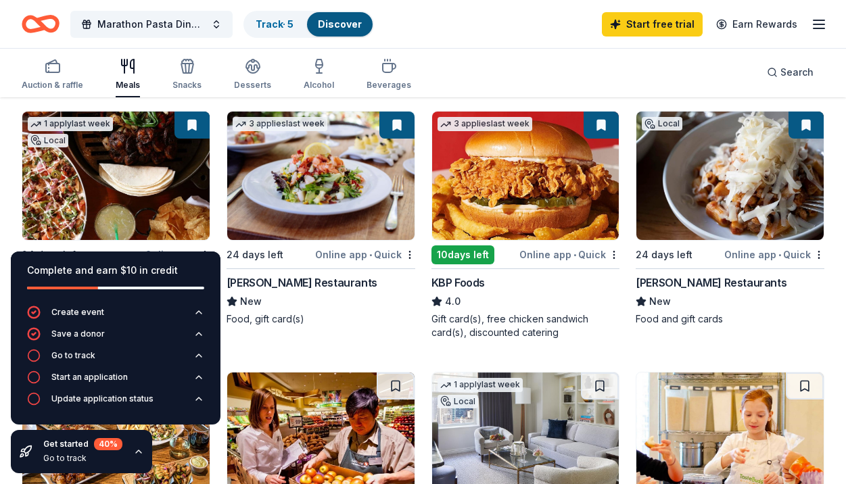
scroll to position [128, 0]
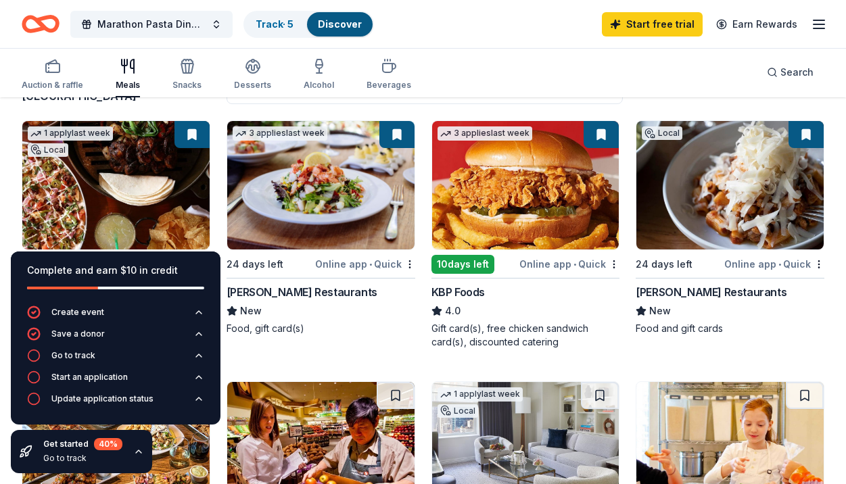
click at [718, 196] on img at bounding box center [729, 185] width 187 height 128
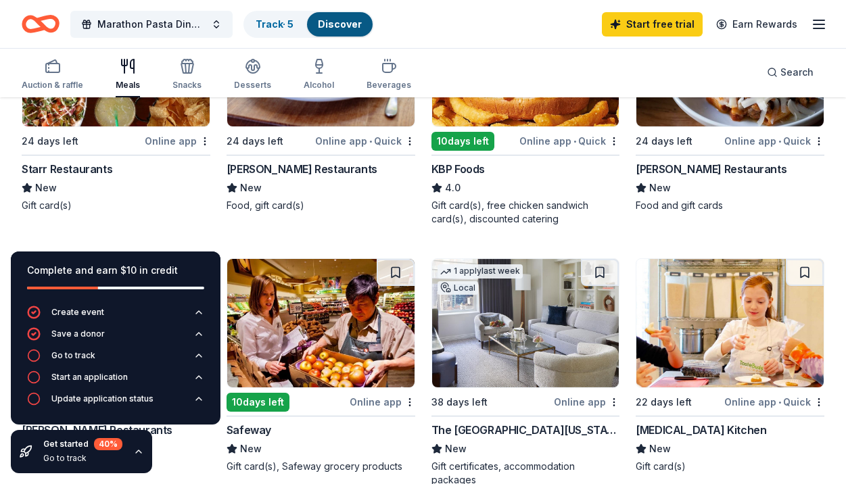
scroll to position [255, 0]
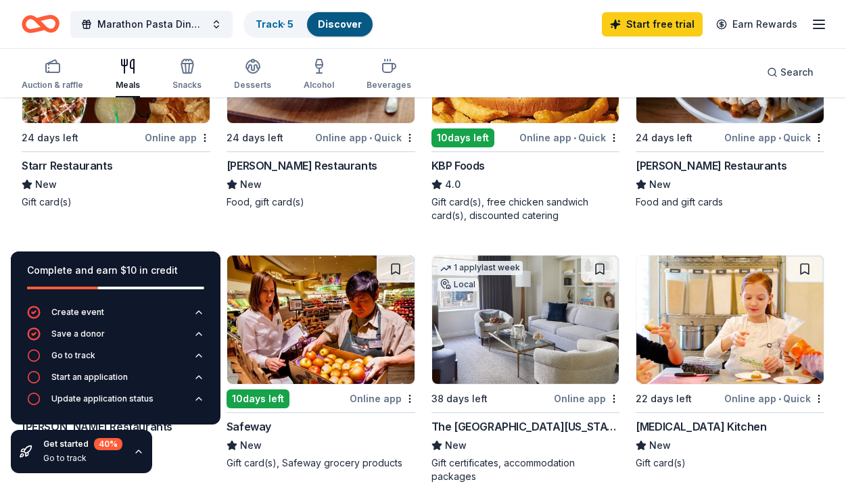
click at [277, 162] on div "Cameron Mitchell Restaurants" at bounding box center [301, 165] width 151 height 16
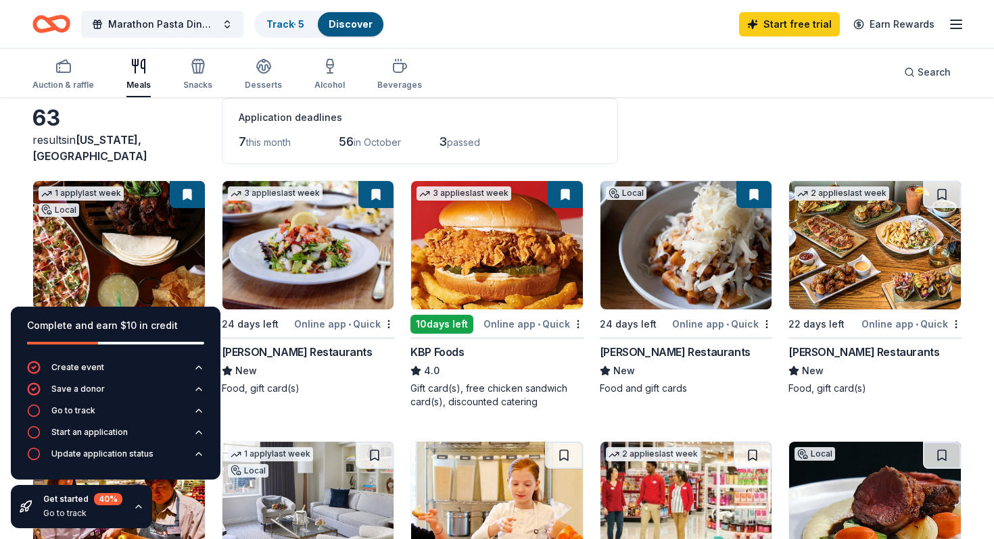
scroll to position [0, 0]
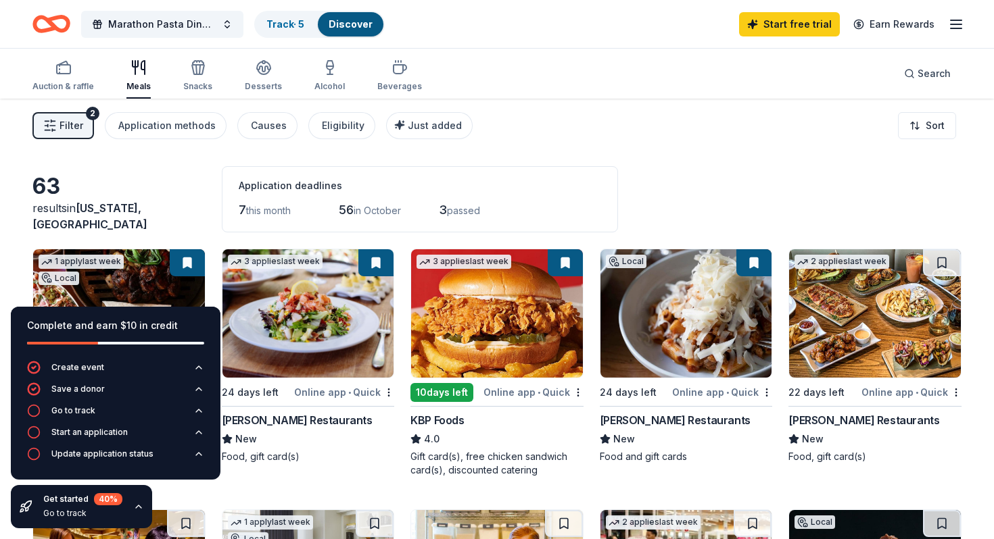
click at [845, 300] on img at bounding box center [875, 313] width 172 height 128
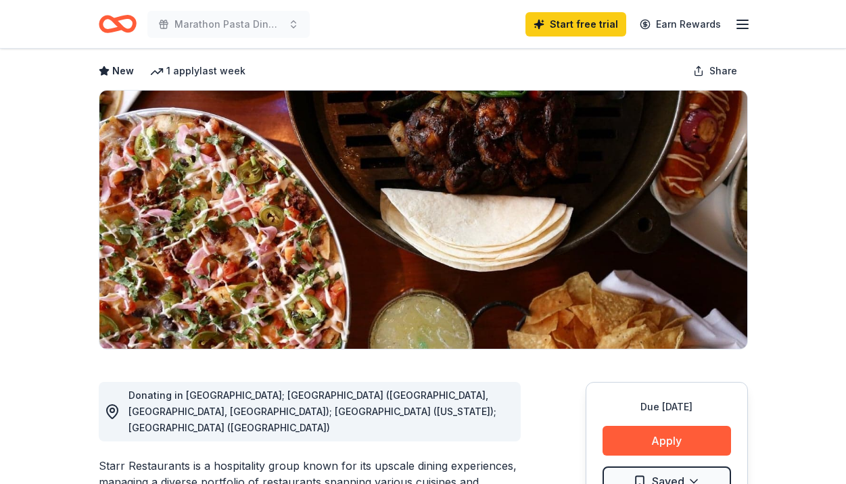
scroll to position [59, 0]
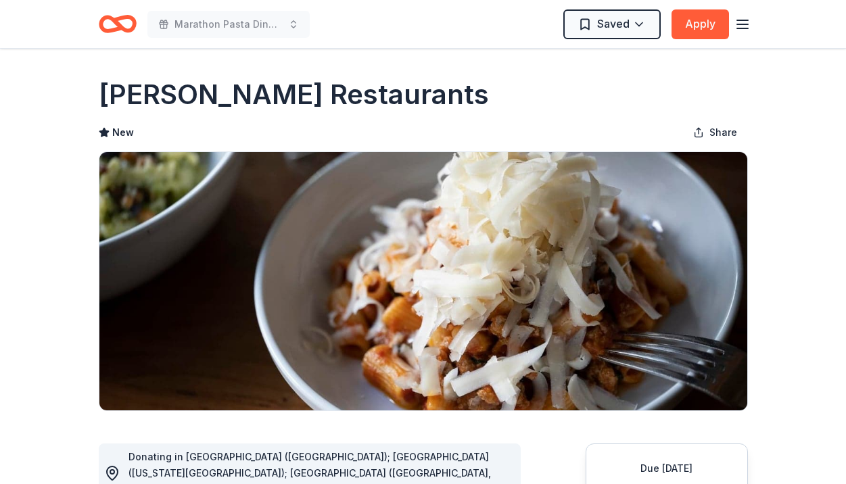
click at [281, 89] on h1 "[PERSON_NAME] Restaurants" at bounding box center [294, 95] width 390 height 38
click at [281, 89] on h1 "Ethan Stowell Restaurants" at bounding box center [294, 95] width 390 height 38
click at [289, 101] on h1 "Ethan Stowell Restaurants" at bounding box center [294, 95] width 390 height 38
drag, startPoint x: 429, startPoint y: 107, endPoint x: 138, endPoint y: 123, distance: 291.7
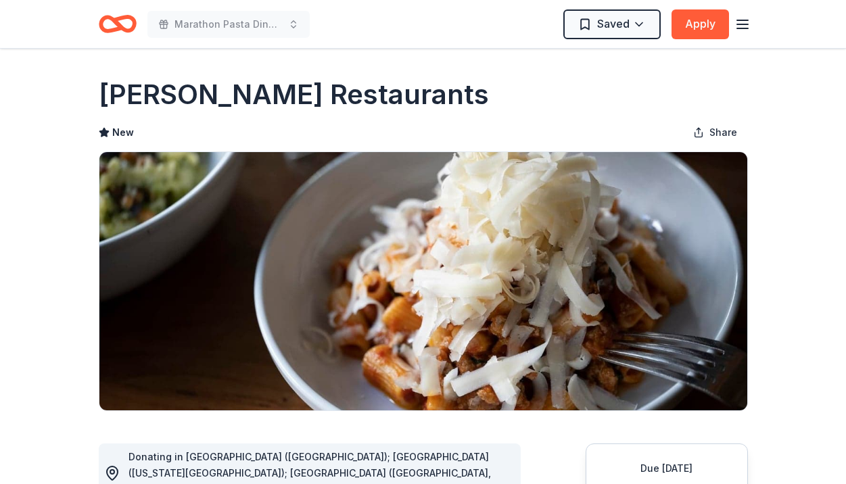
click at [139, 123] on div "Ethan Stowell Restaurants New Share" at bounding box center [423, 243] width 649 height 335
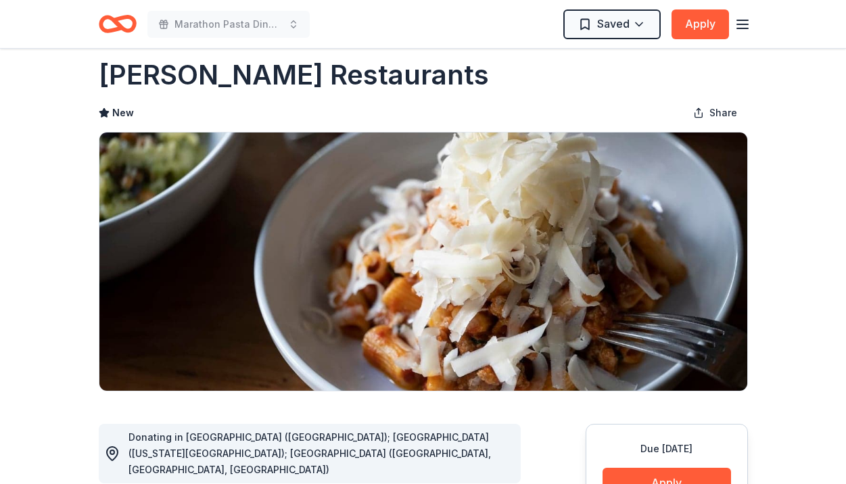
scroll to position [18, 0]
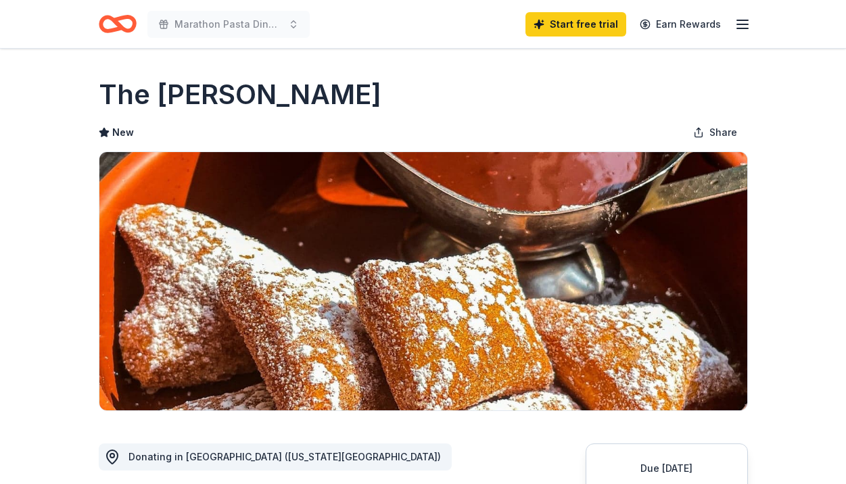
scroll to position [470, 0]
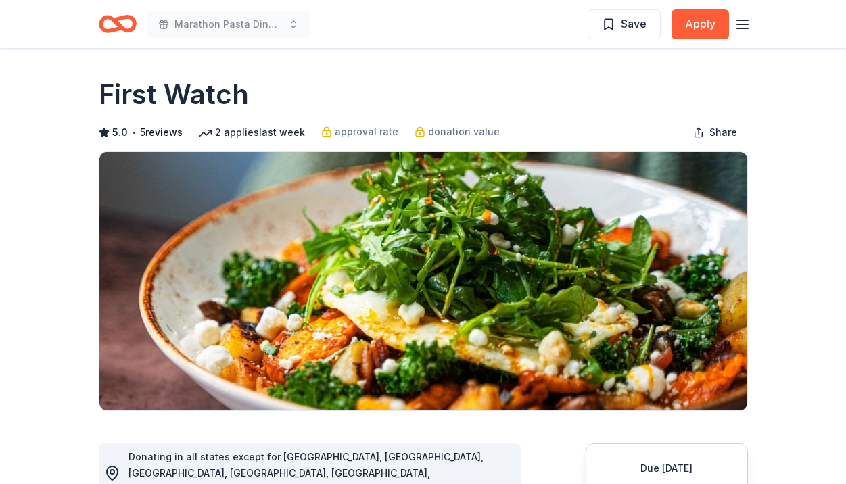
click at [216, 105] on h1 "First Watch" at bounding box center [174, 95] width 150 height 38
drag, startPoint x: 208, startPoint y: 82, endPoint x: 360, endPoint y: 55, distance: 153.8
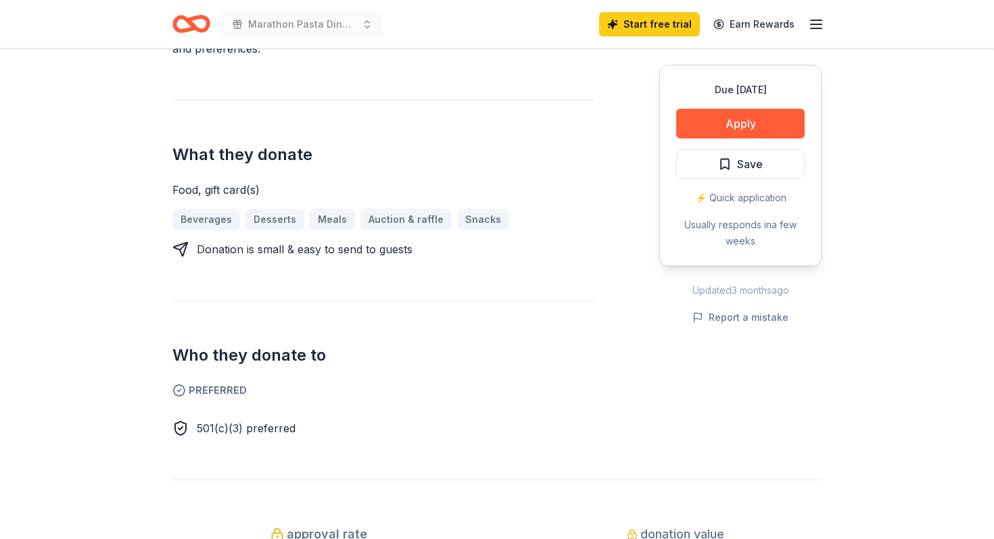
scroll to position [516, 0]
